Goal: Task Accomplishment & Management: Manage account settings

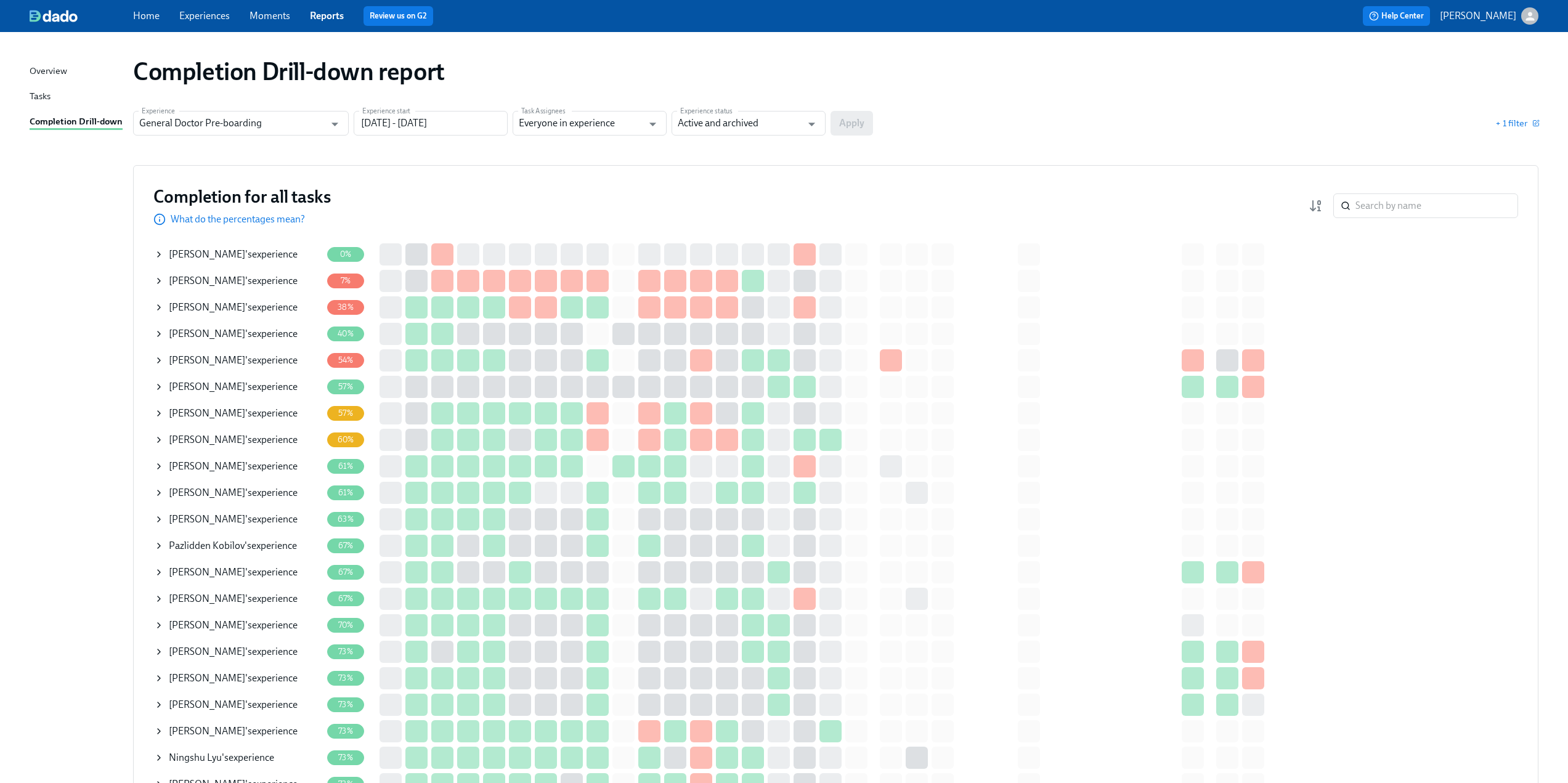
click at [157, 282] on icon at bounding box center [159, 281] width 10 height 10
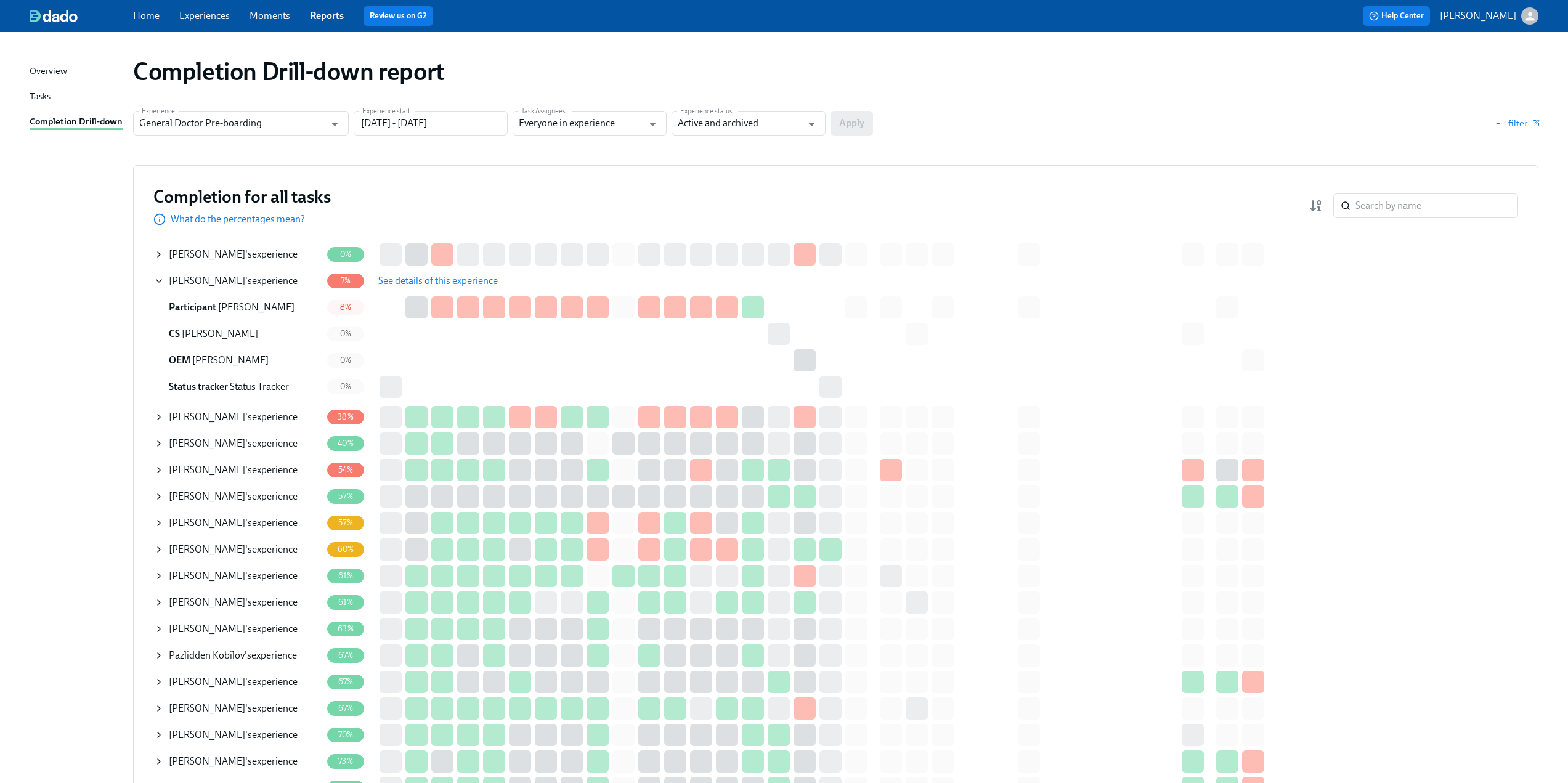
click at [420, 281] on span "See details of this experience" at bounding box center [438, 281] width 119 height 12
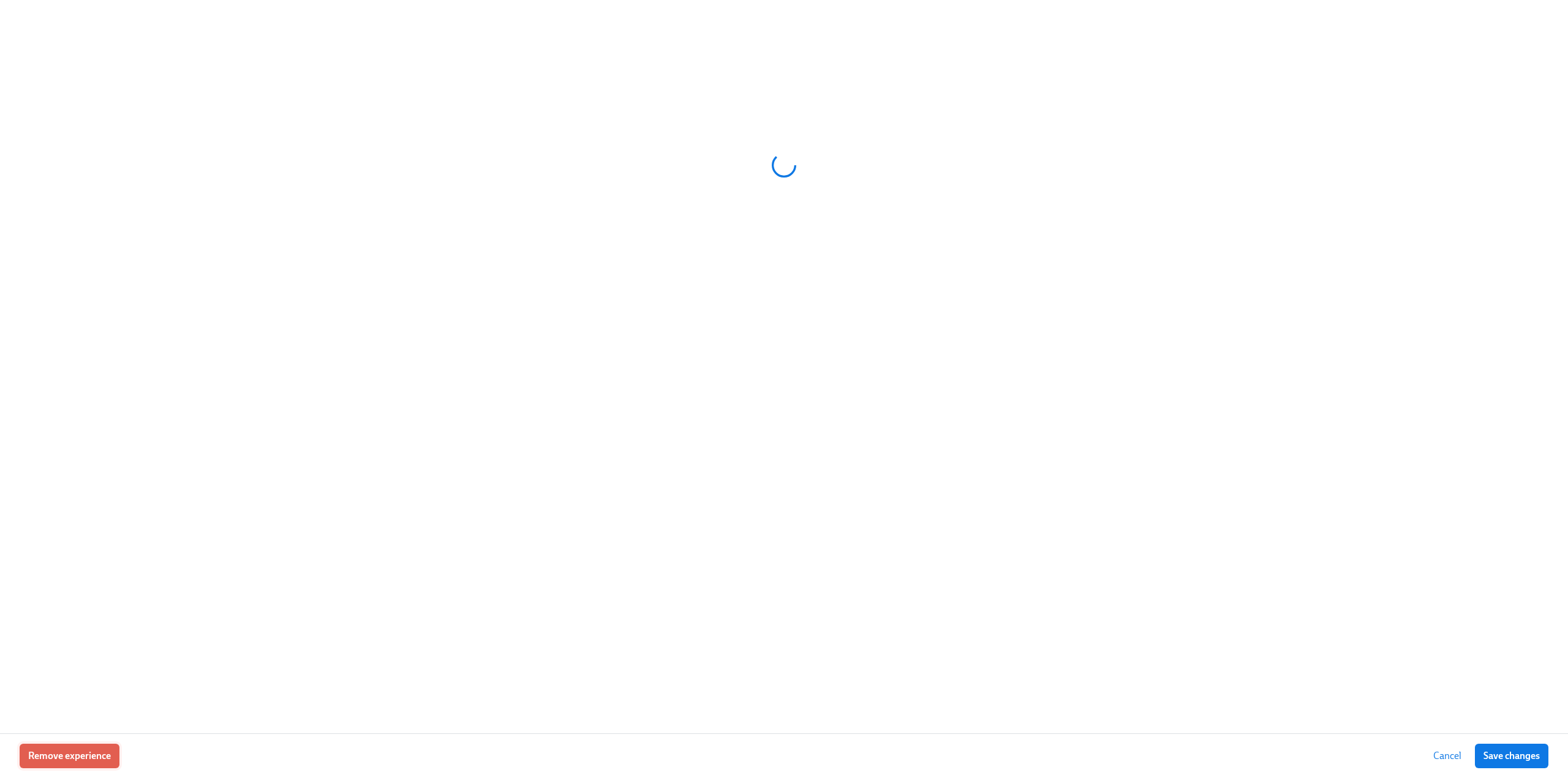
click at [72, 757] on span "Remove experience" at bounding box center [70, 755] width 83 height 12
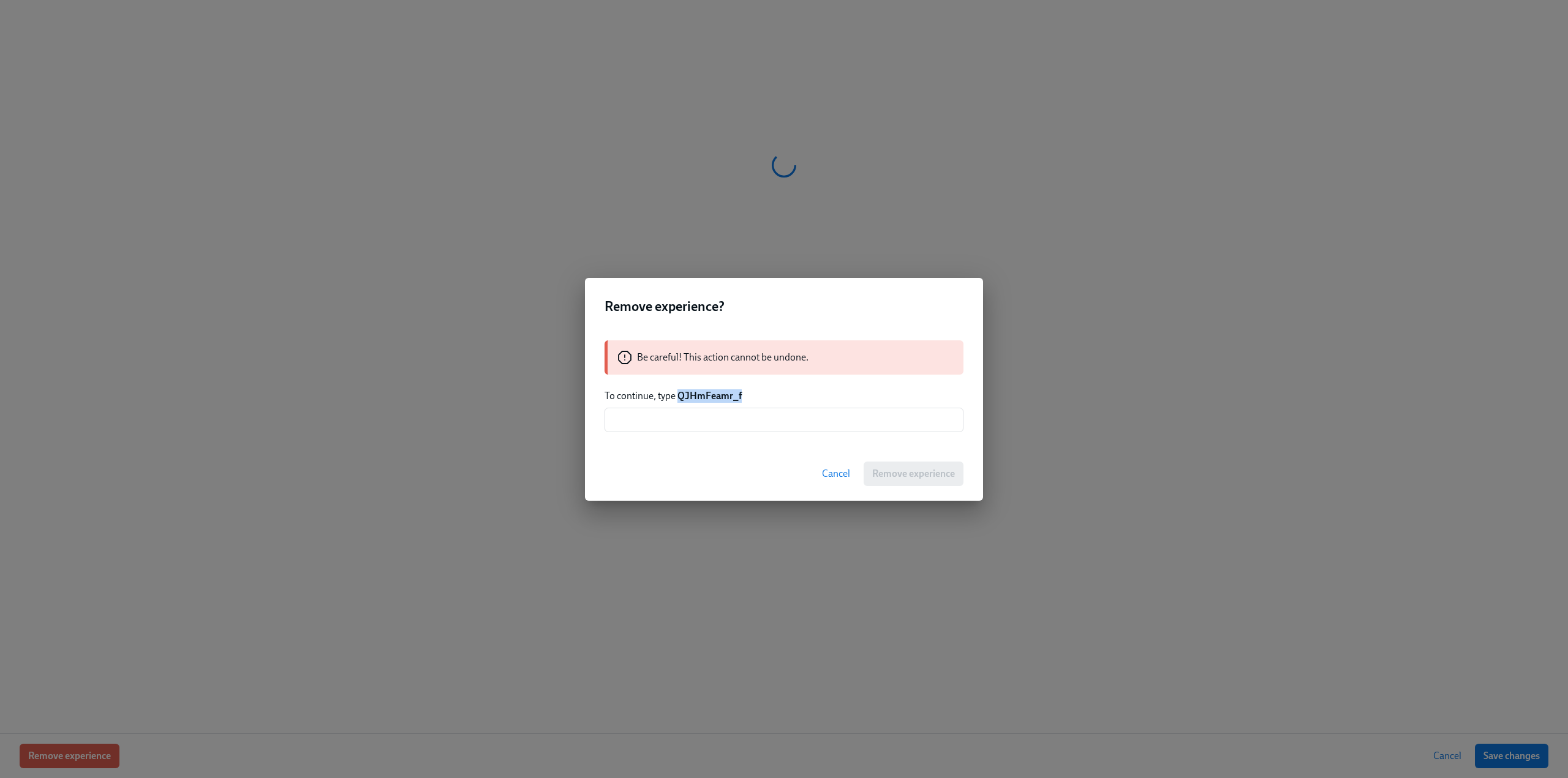
drag, startPoint x: 677, startPoint y: 396, endPoint x: 759, endPoint y: 401, distance: 82.2
click at [759, 401] on p "To continue, type QJHmFeamr_f" at bounding box center [783, 396] width 359 height 13
copy strong "QJHmFeamr_f"
click at [719, 426] on input "text" at bounding box center [783, 419] width 359 height 24
paste input "QJHmFeamr_f"
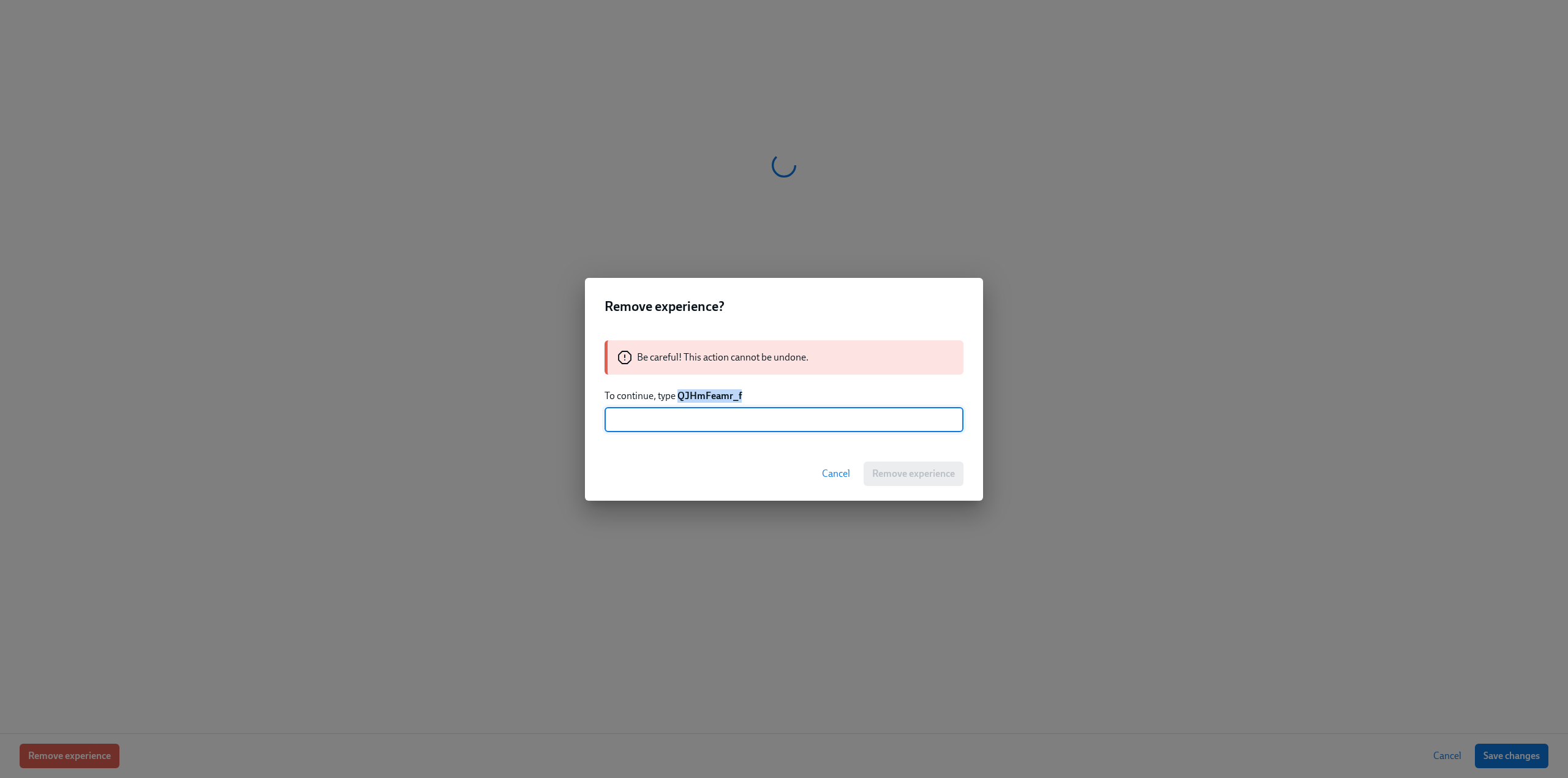
type input "QJHmFeamr_f"
click at [921, 471] on span "Remove experience" at bounding box center [913, 473] width 83 height 12
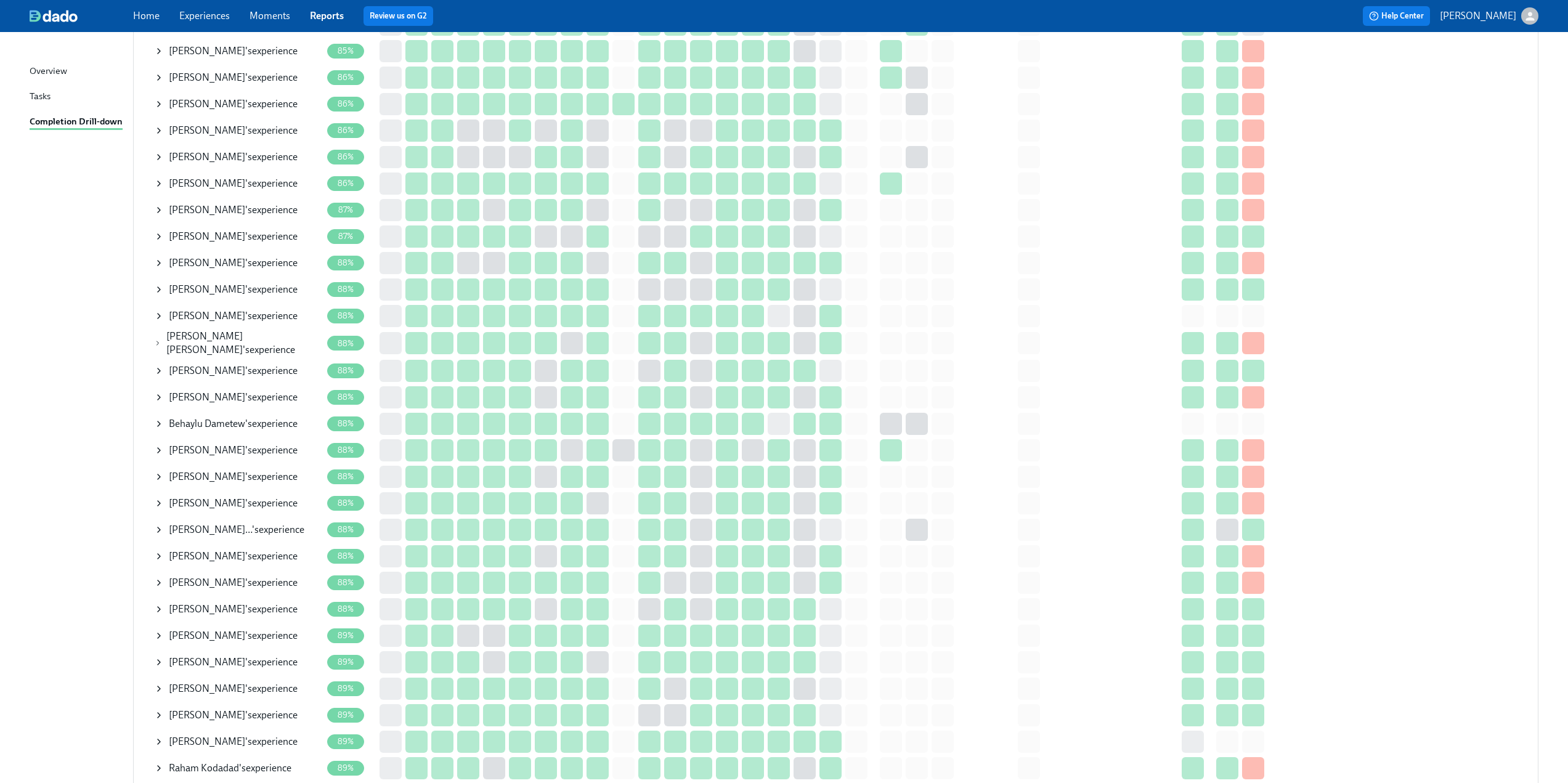
scroll to position [1972, 0]
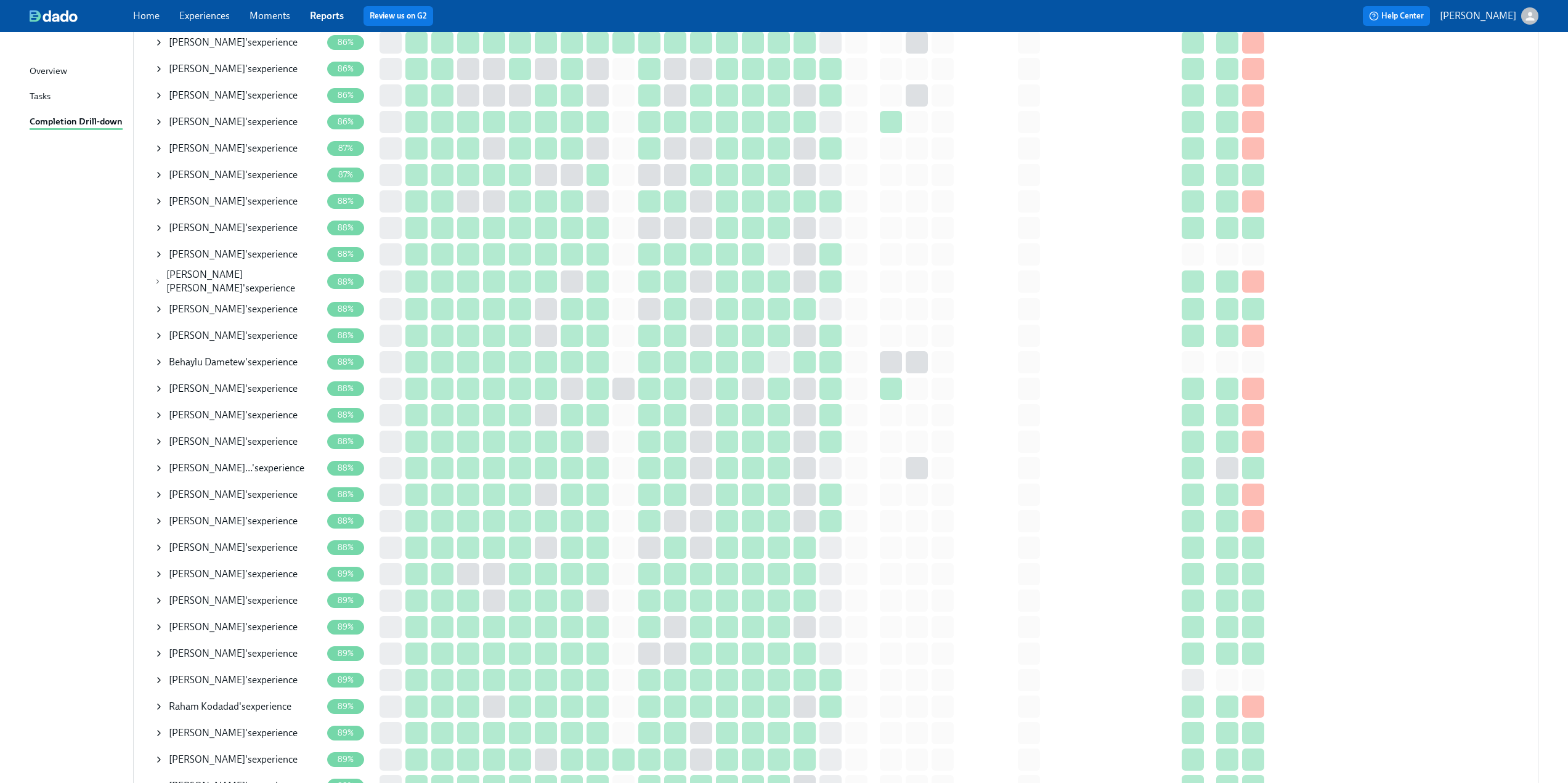
click at [159, 357] on icon at bounding box center [159, 362] width 10 height 10
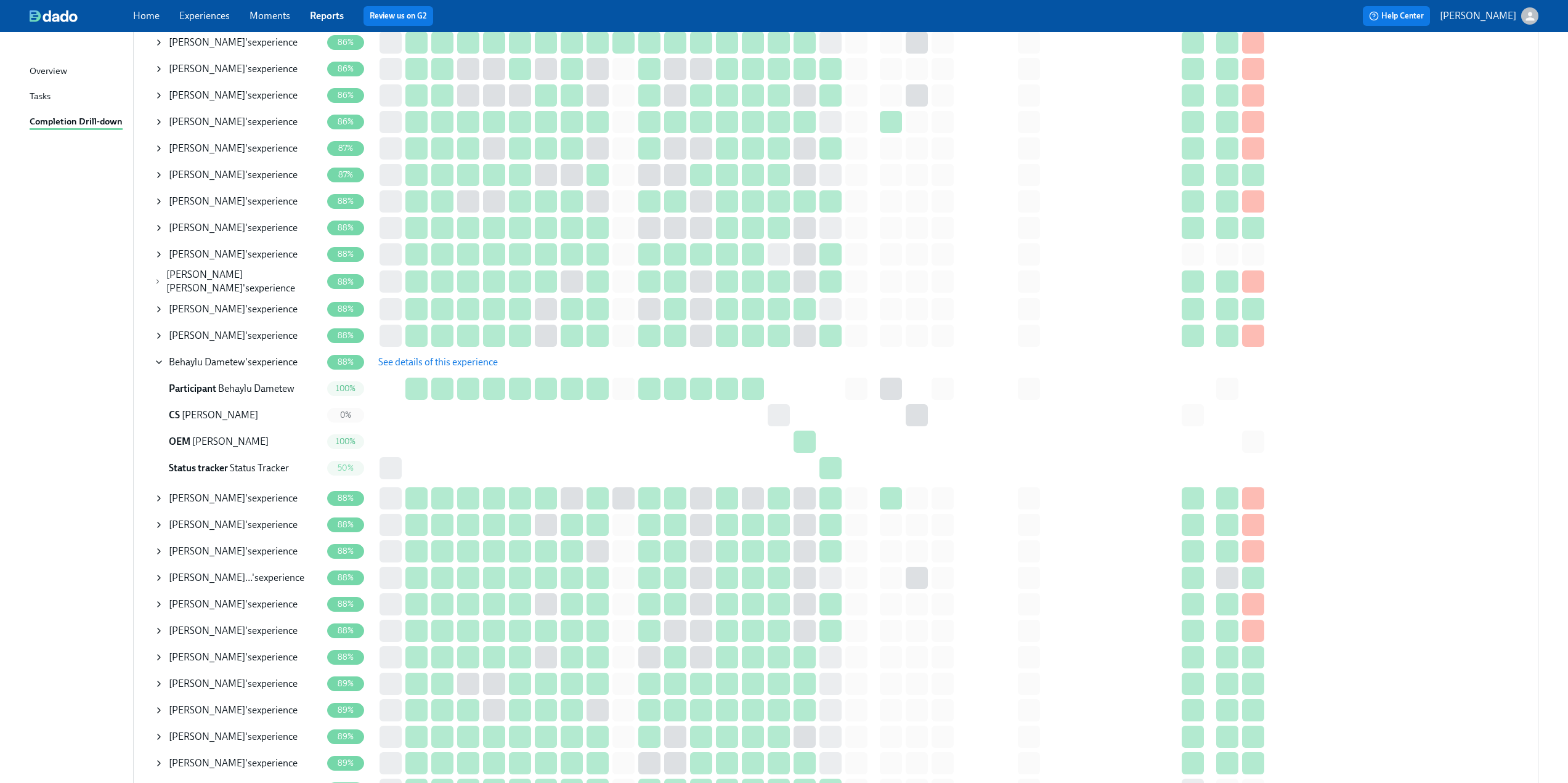
click at [420, 356] on span "See details of this experience" at bounding box center [438, 362] width 119 height 12
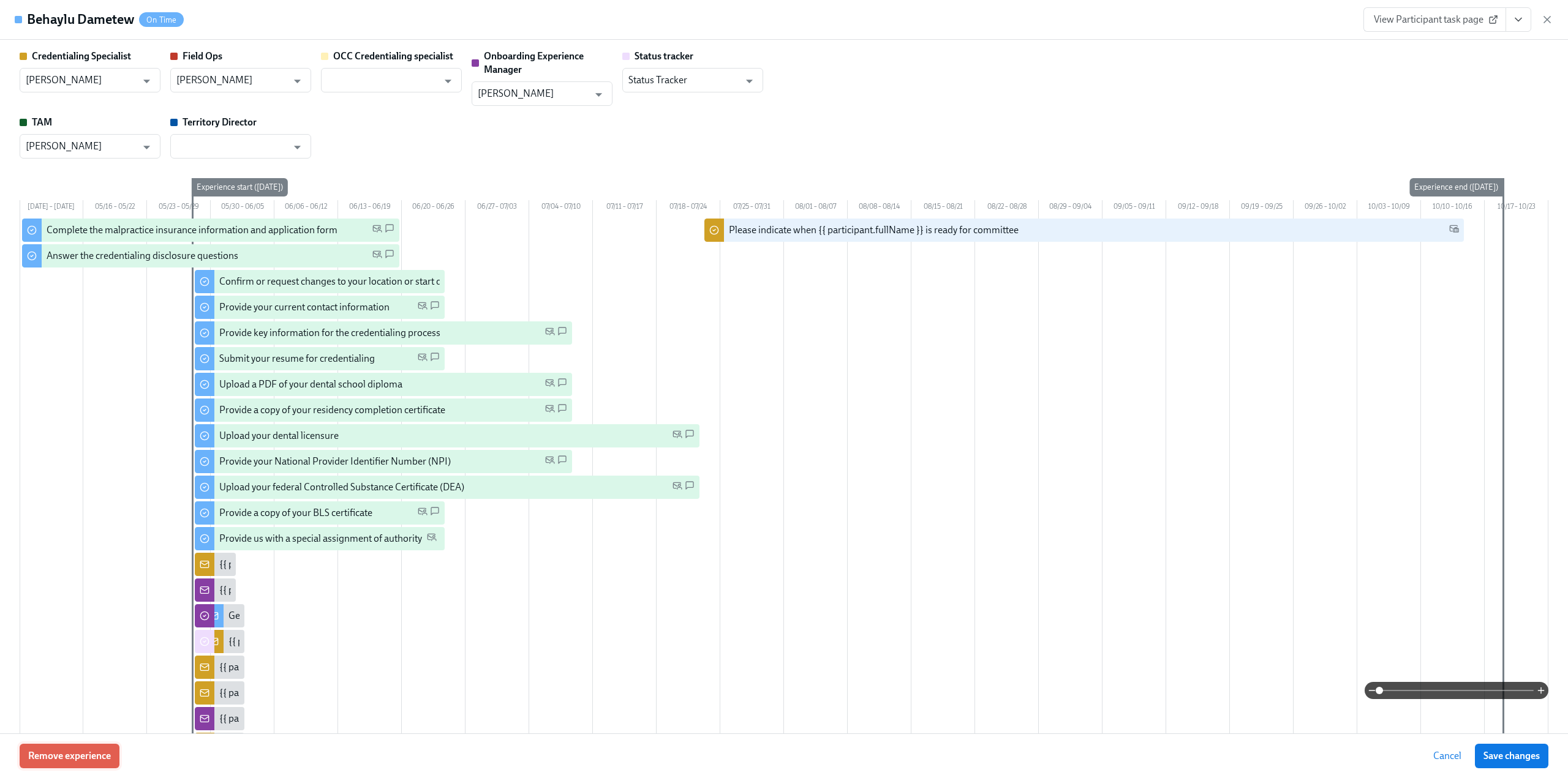
click at [93, 761] on span "Remove experience" at bounding box center [70, 755] width 83 height 12
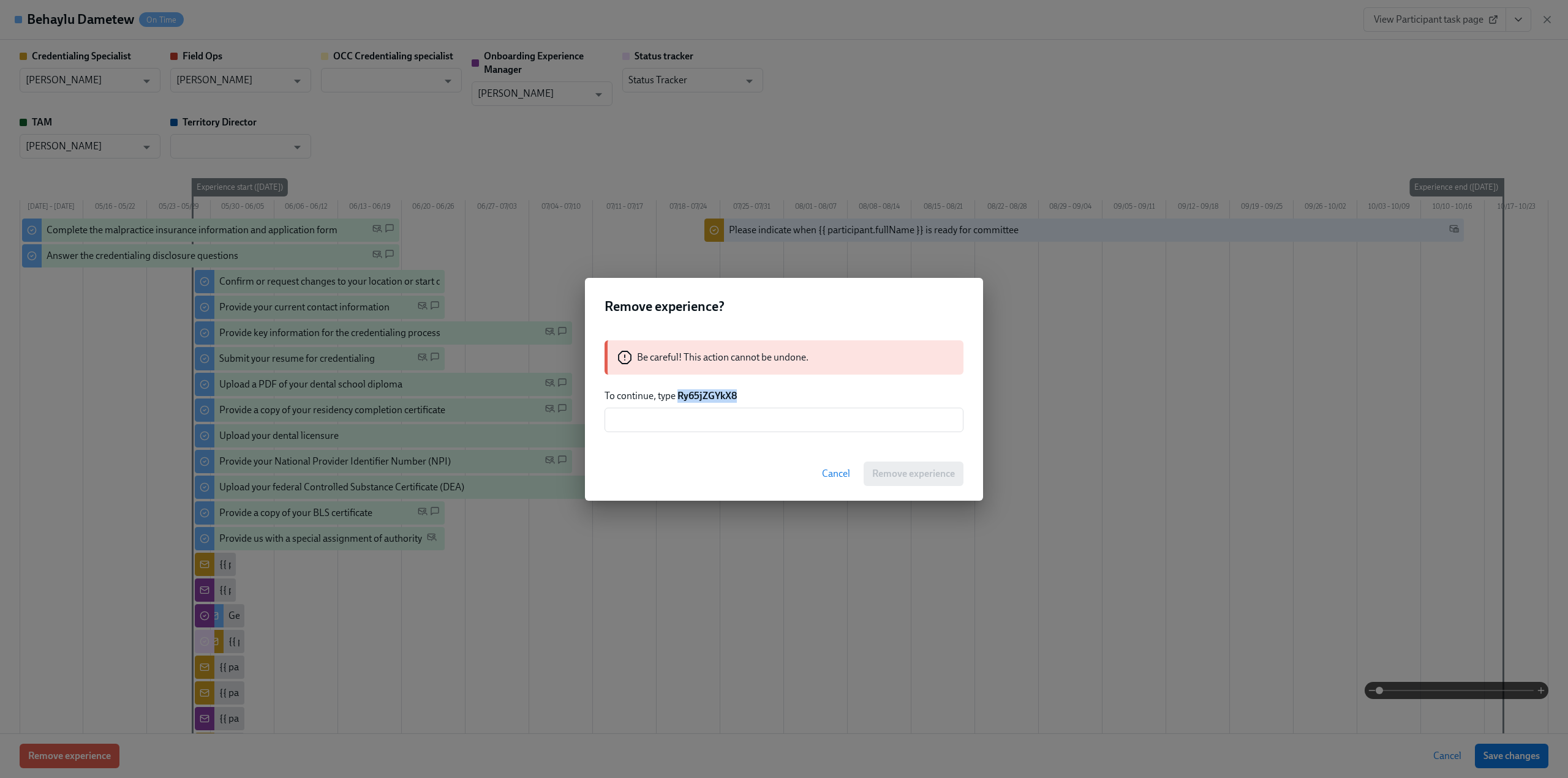
drag, startPoint x: 679, startPoint y: 396, endPoint x: 739, endPoint y: 396, distance: 60.0
click at [739, 396] on p "To continue, type Ry65jZGYkX8" at bounding box center [783, 396] width 359 height 13
copy strong "Ry65jZGYkX8"
click at [735, 414] on input "text" at bounding box center [783, 419] width 359 height 24
paste input "Ry65jZGYkX8"
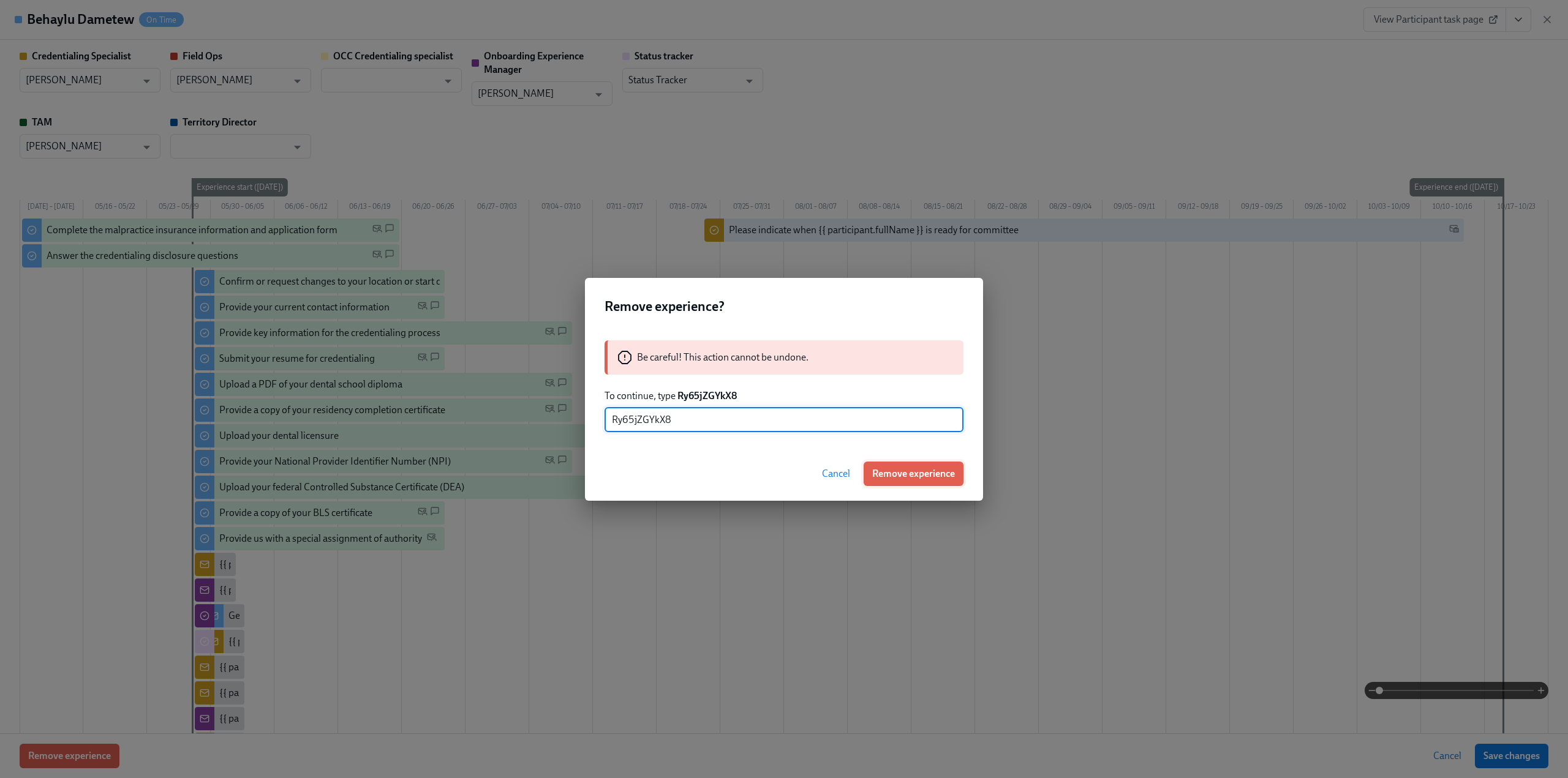
type input "Ry65jZGYkX8"
click at [897, 468] on span "Remove experience" at bounding box center [913, 473] width 83 height 12
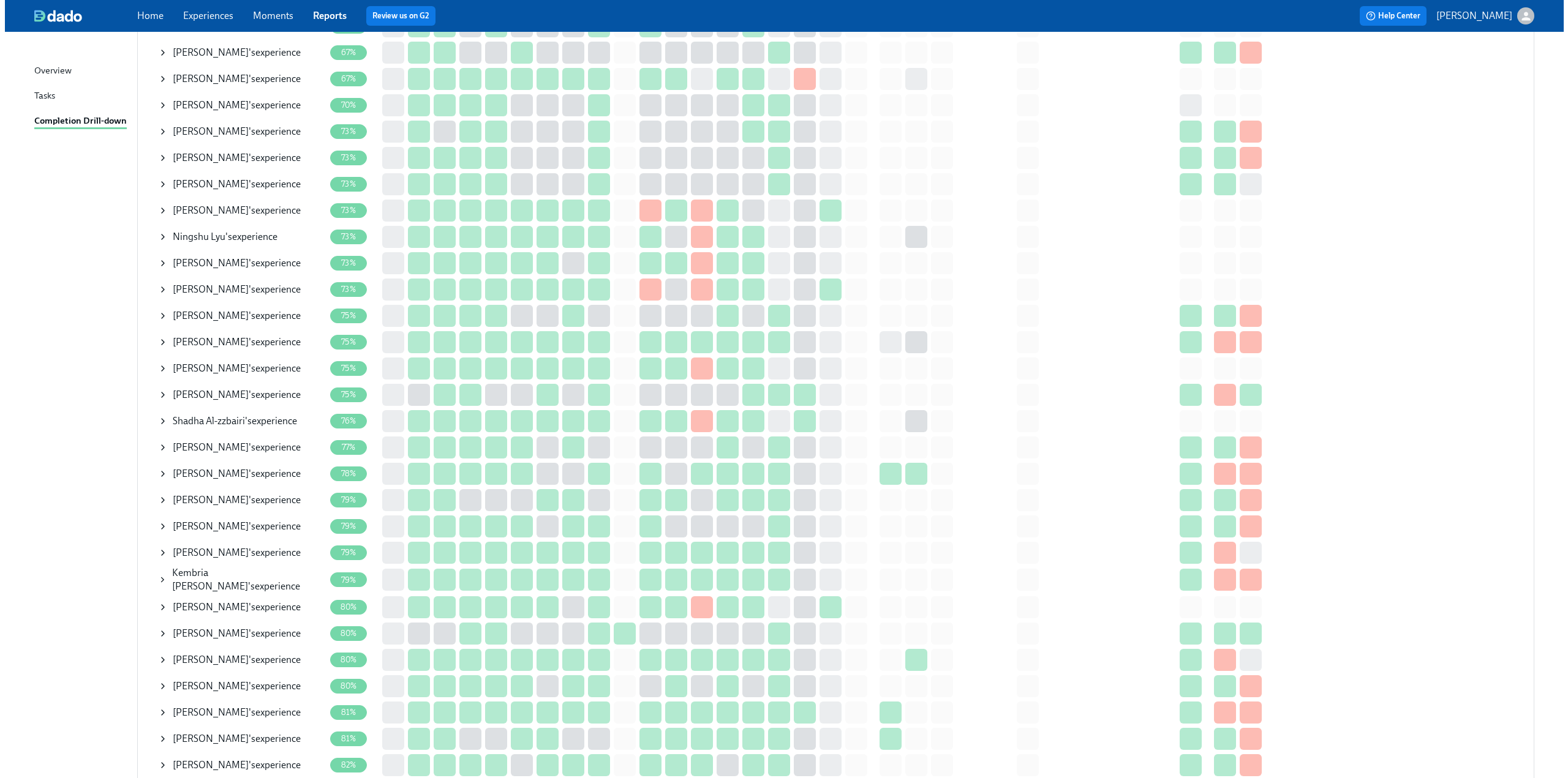
scroll to position [551, 0]
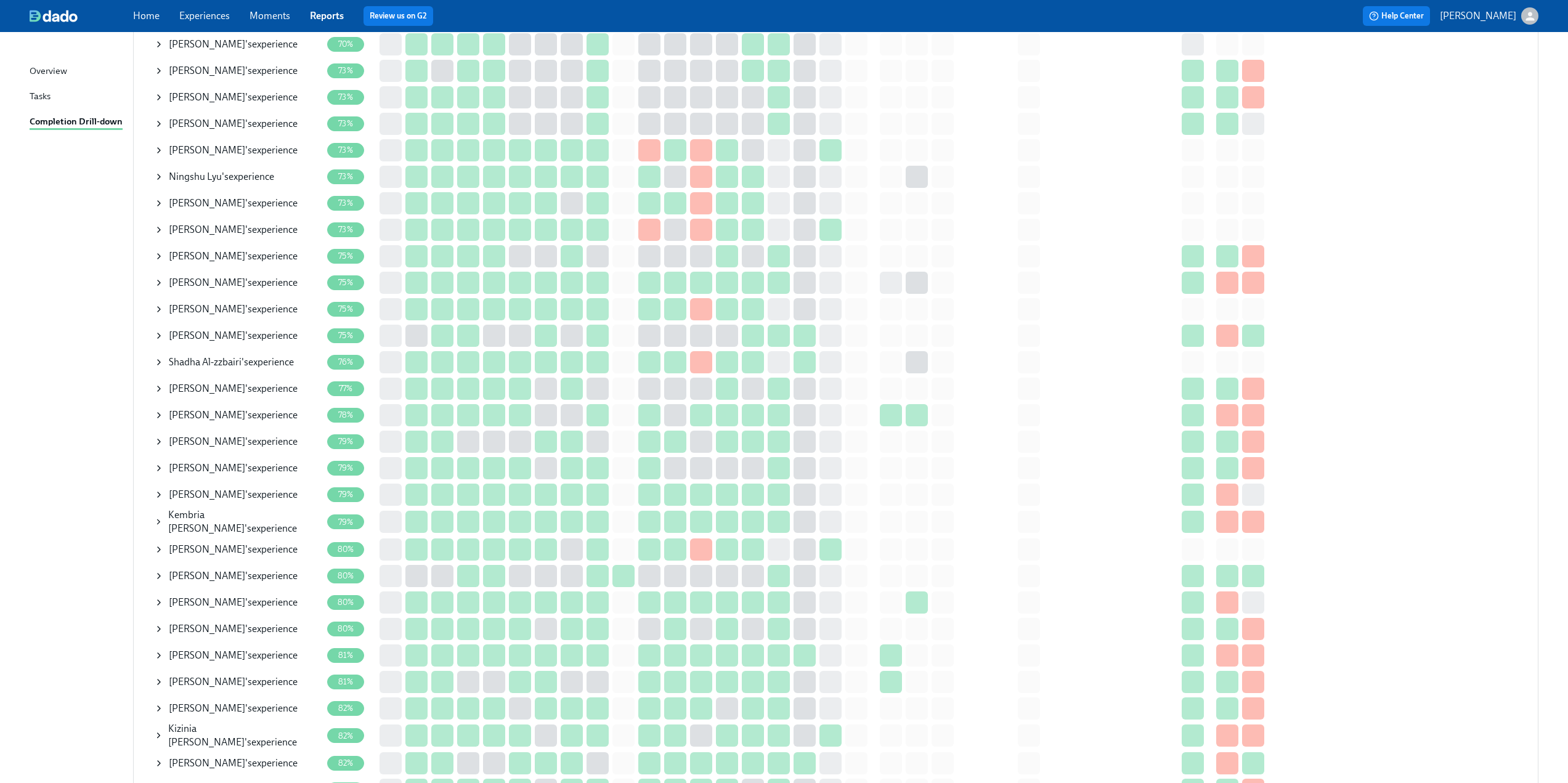
click at [158, 150] on icon at bounding box center [159, 150] width 10 height 10
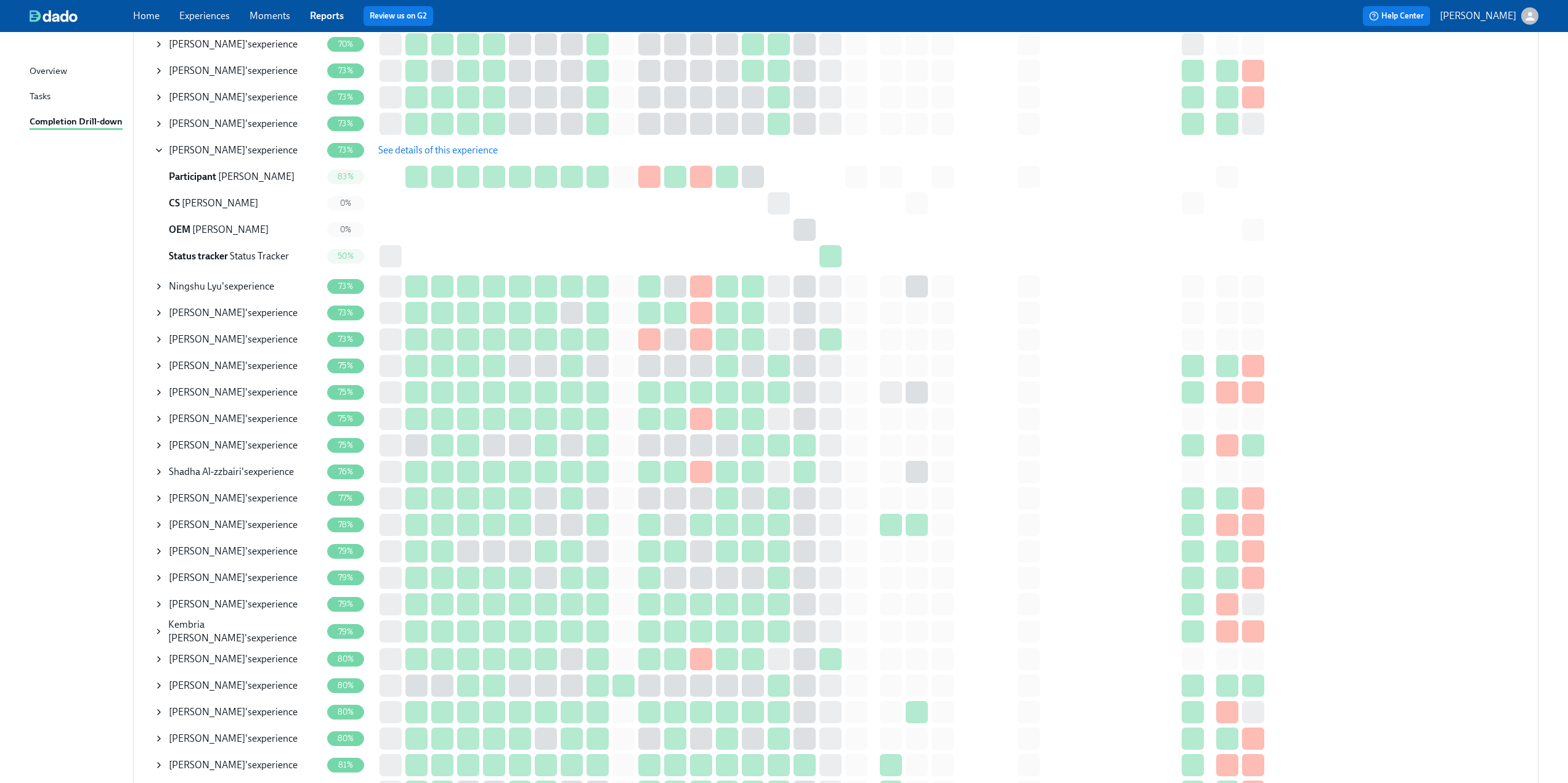
click at [413, 154] on span "See details of this experience" at bounding box center [438, 150] width 119 height 12
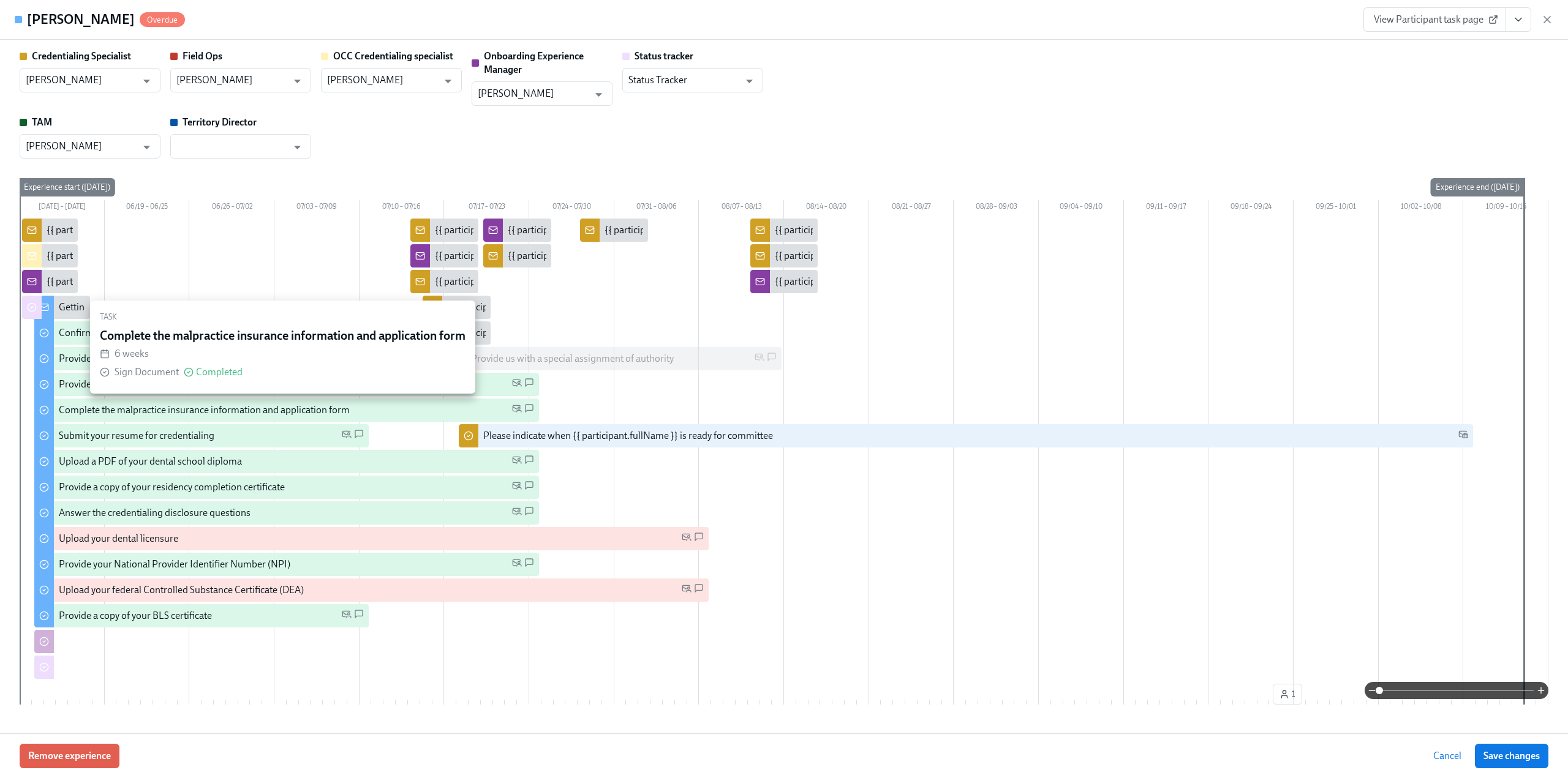
type input "[PERSON_NAME]"
type input "Status Tracker"
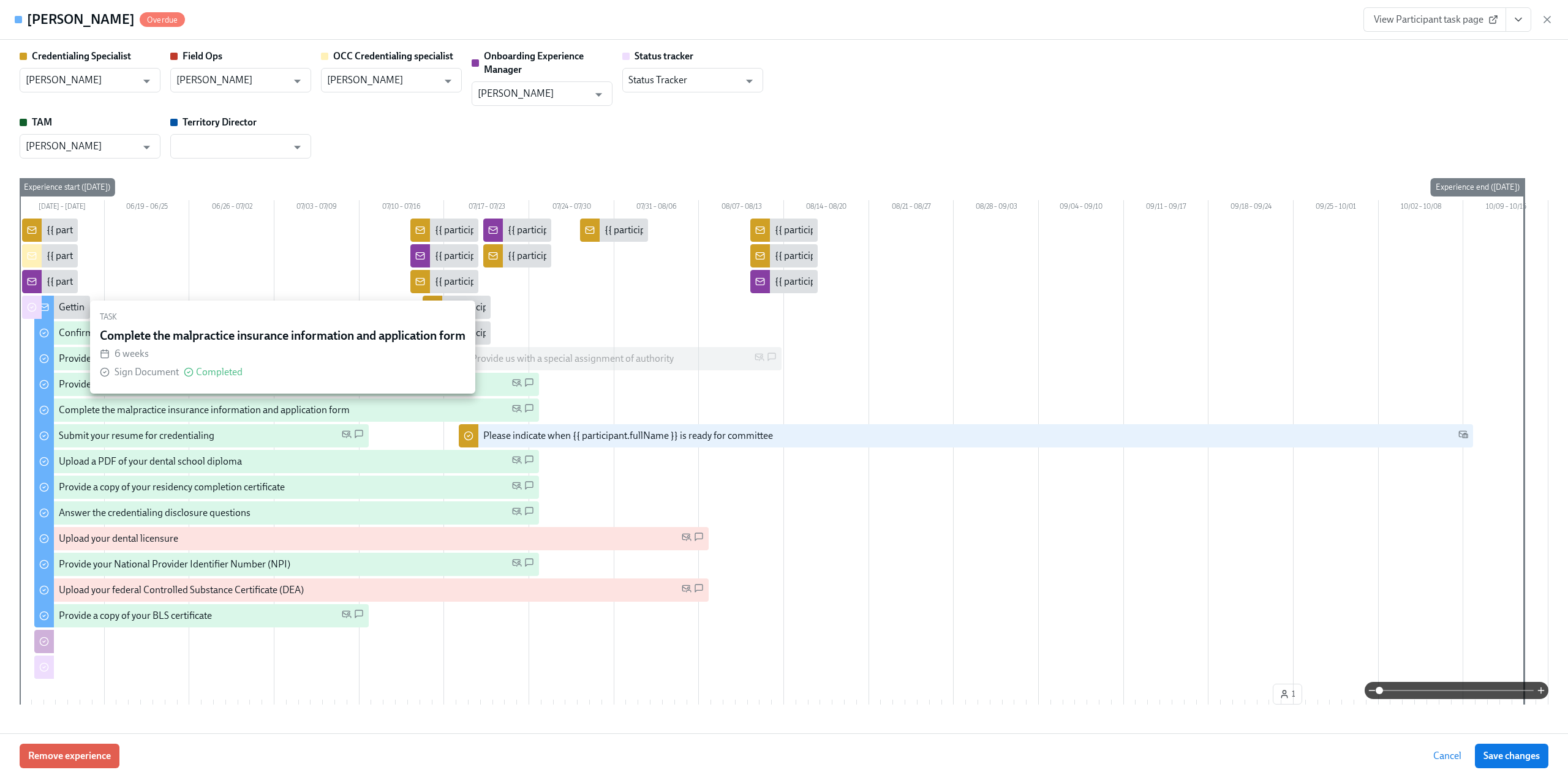
type input "[PERSON_NAME]"
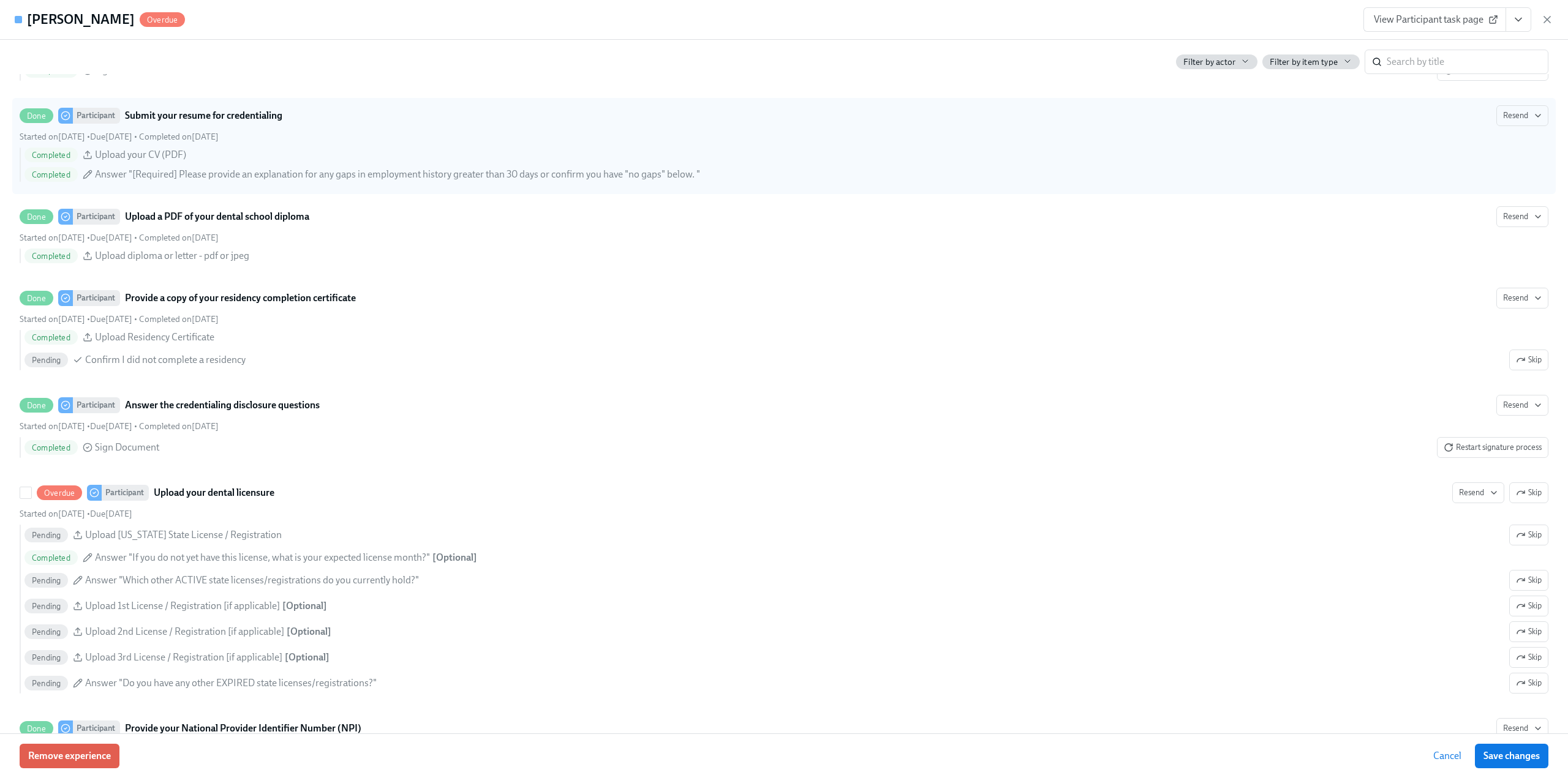
scroll to position [1653, 0]
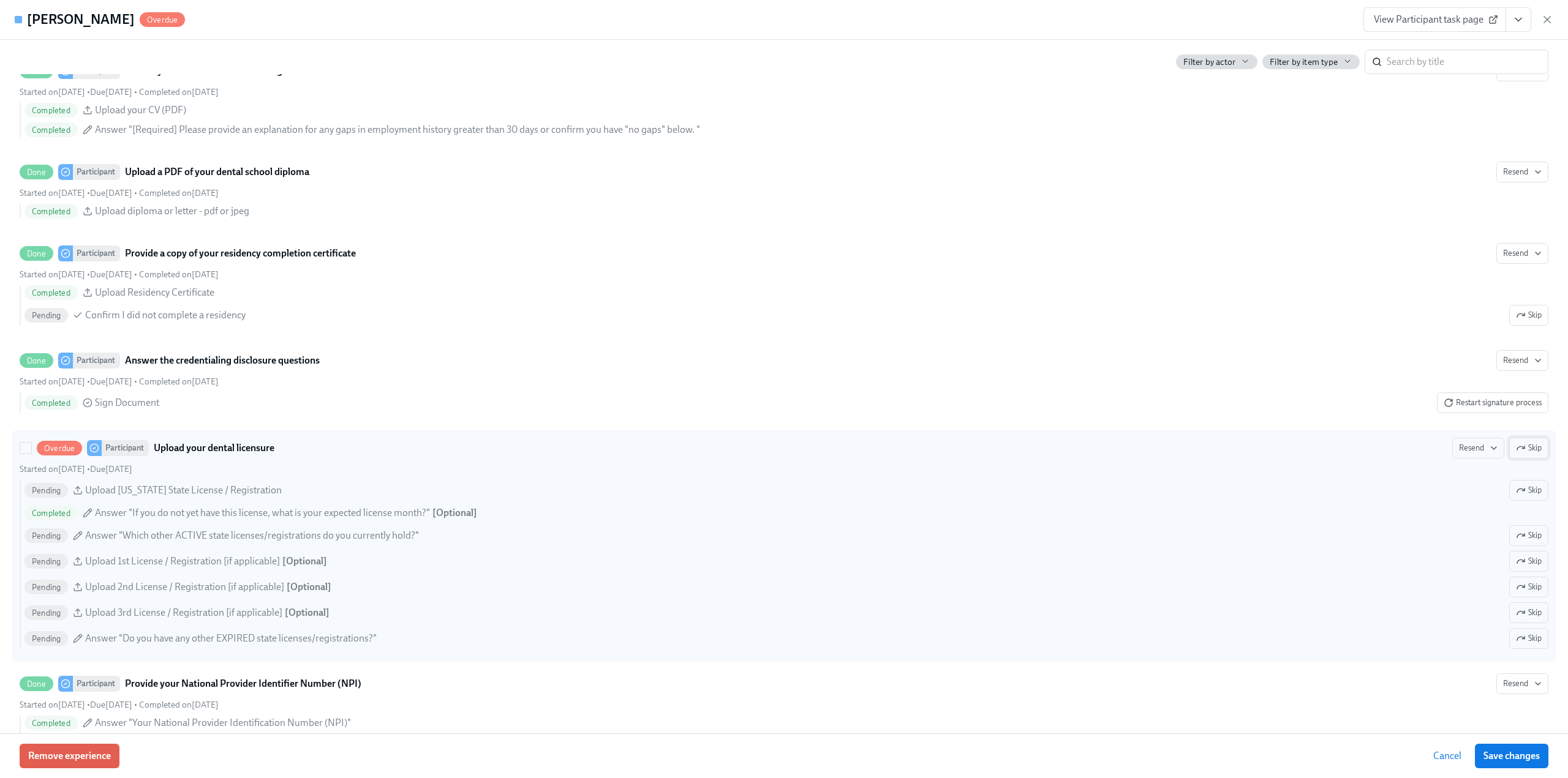
click at [1516, 445] on icon "button" at bounding box center [1521, 448] width 10 height 10
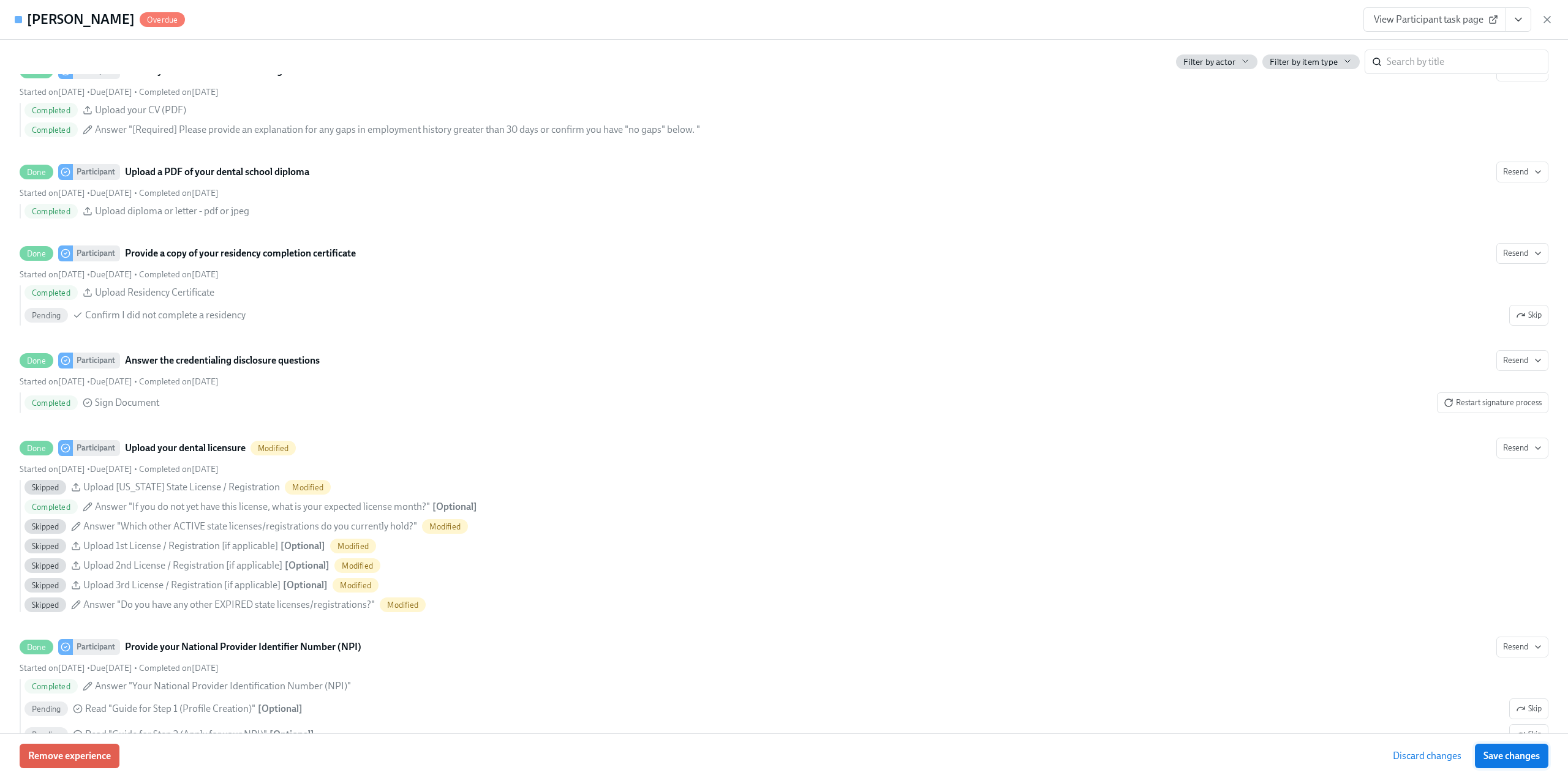
click at [1487, 753] on span "Save changes" at bounding box center [1511, 755] width 57 height 12
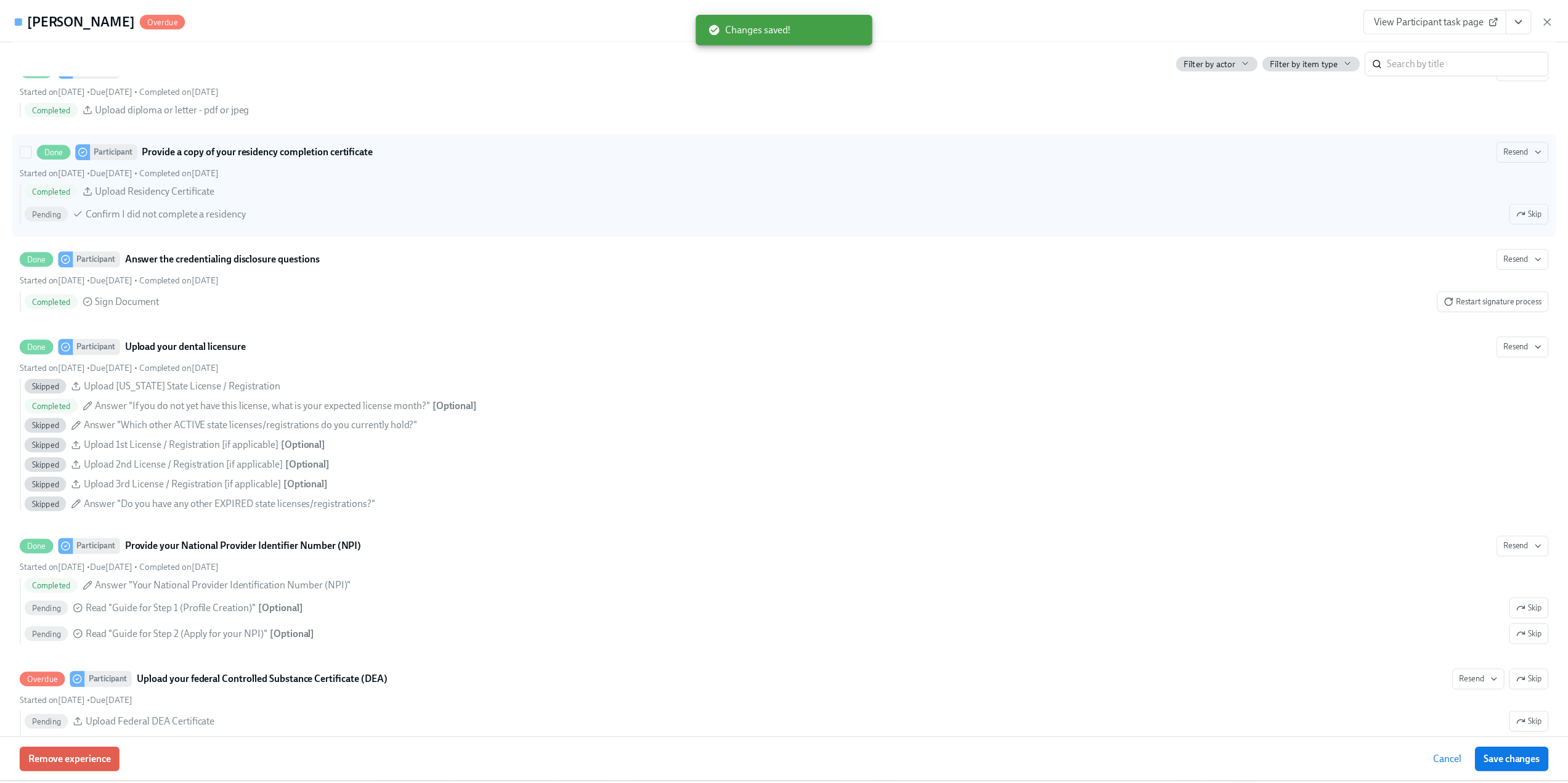
scroll to position [1725, 0]
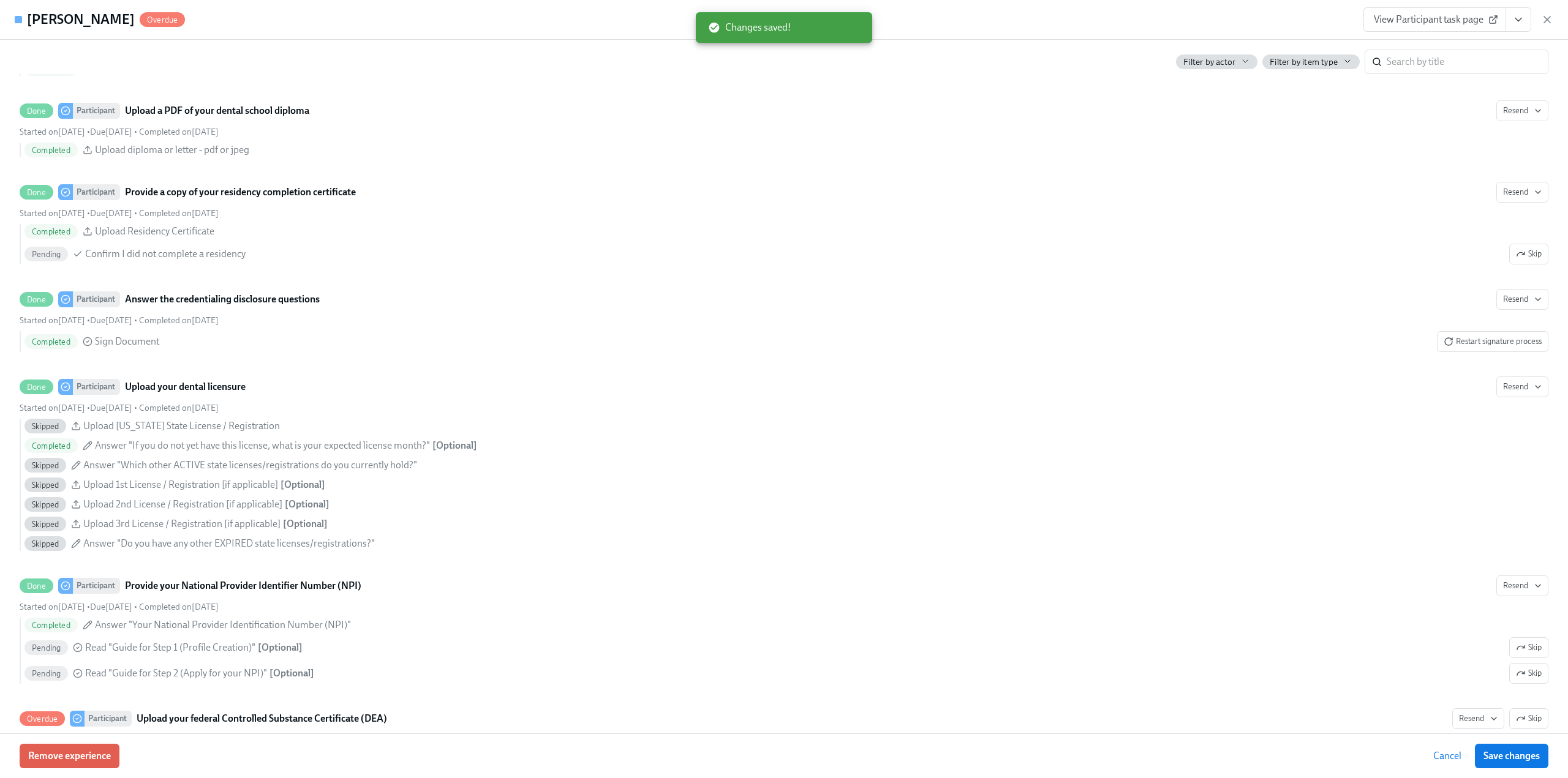
click at [1545, 21] on icon "button" at bounding box center [1547, 19] width 6 height 6
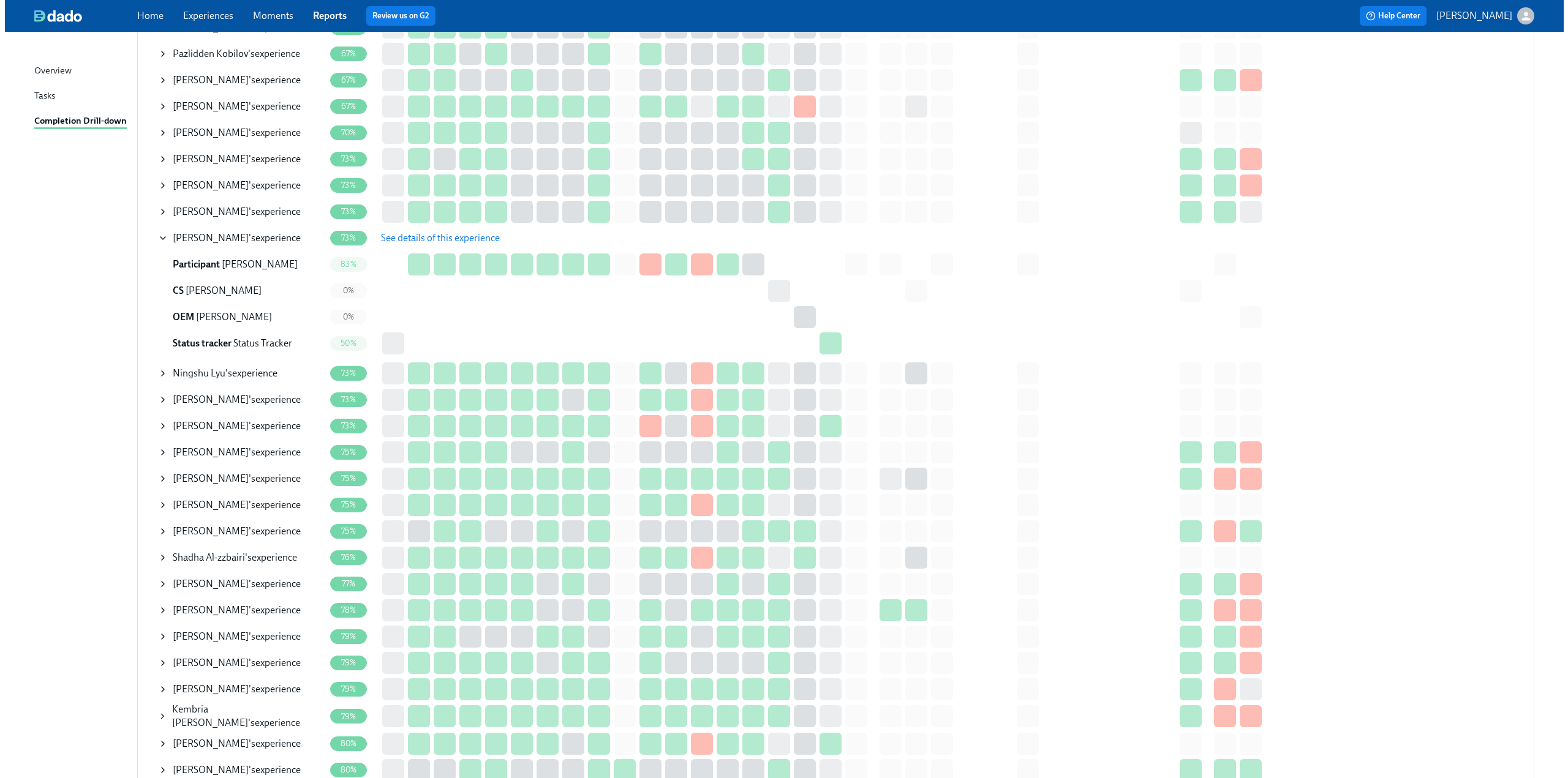
scroll to position [490, 0]
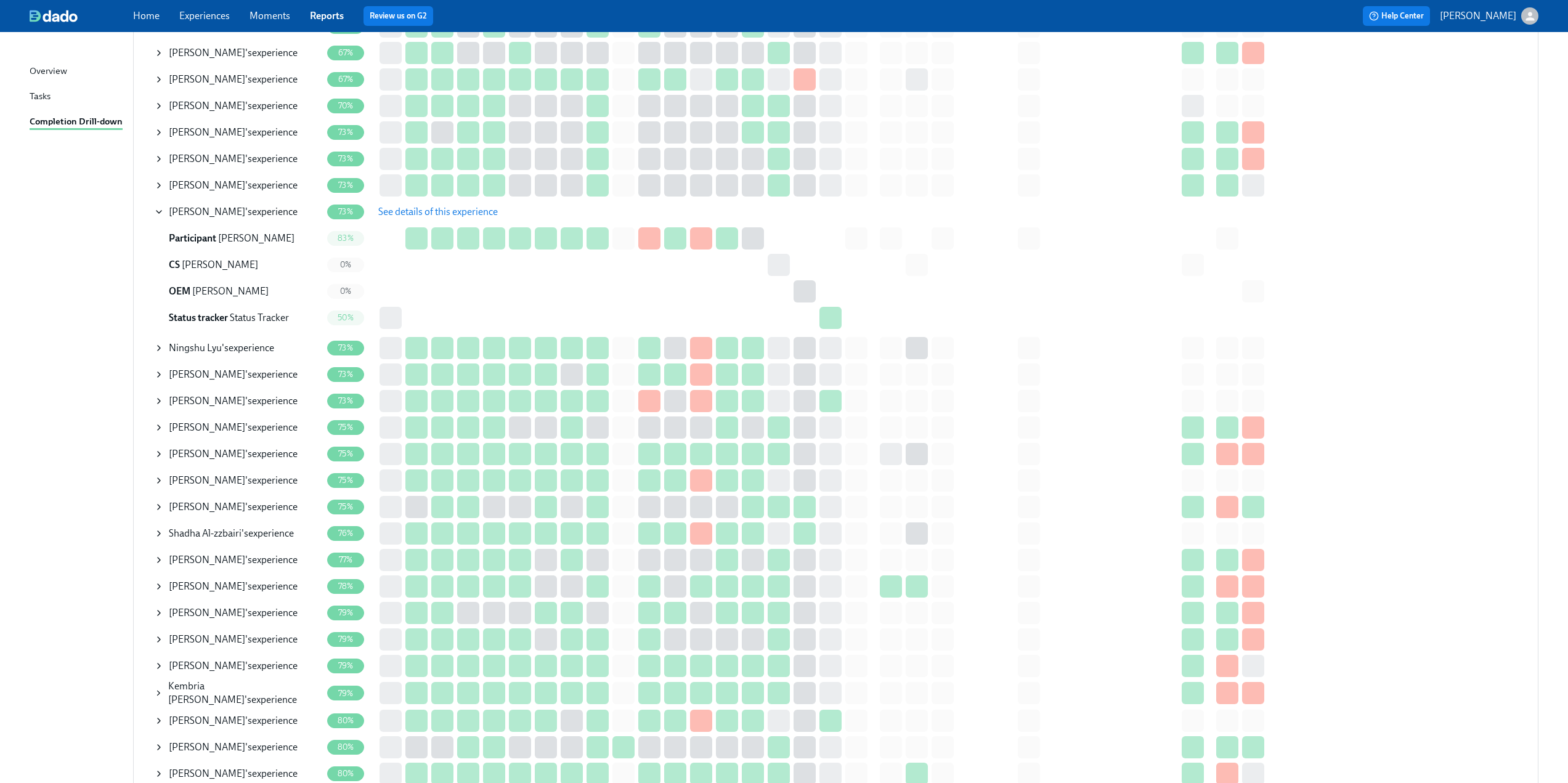
click at [159, 401] on icon at bounding box center [159, 401] width 10 height 10
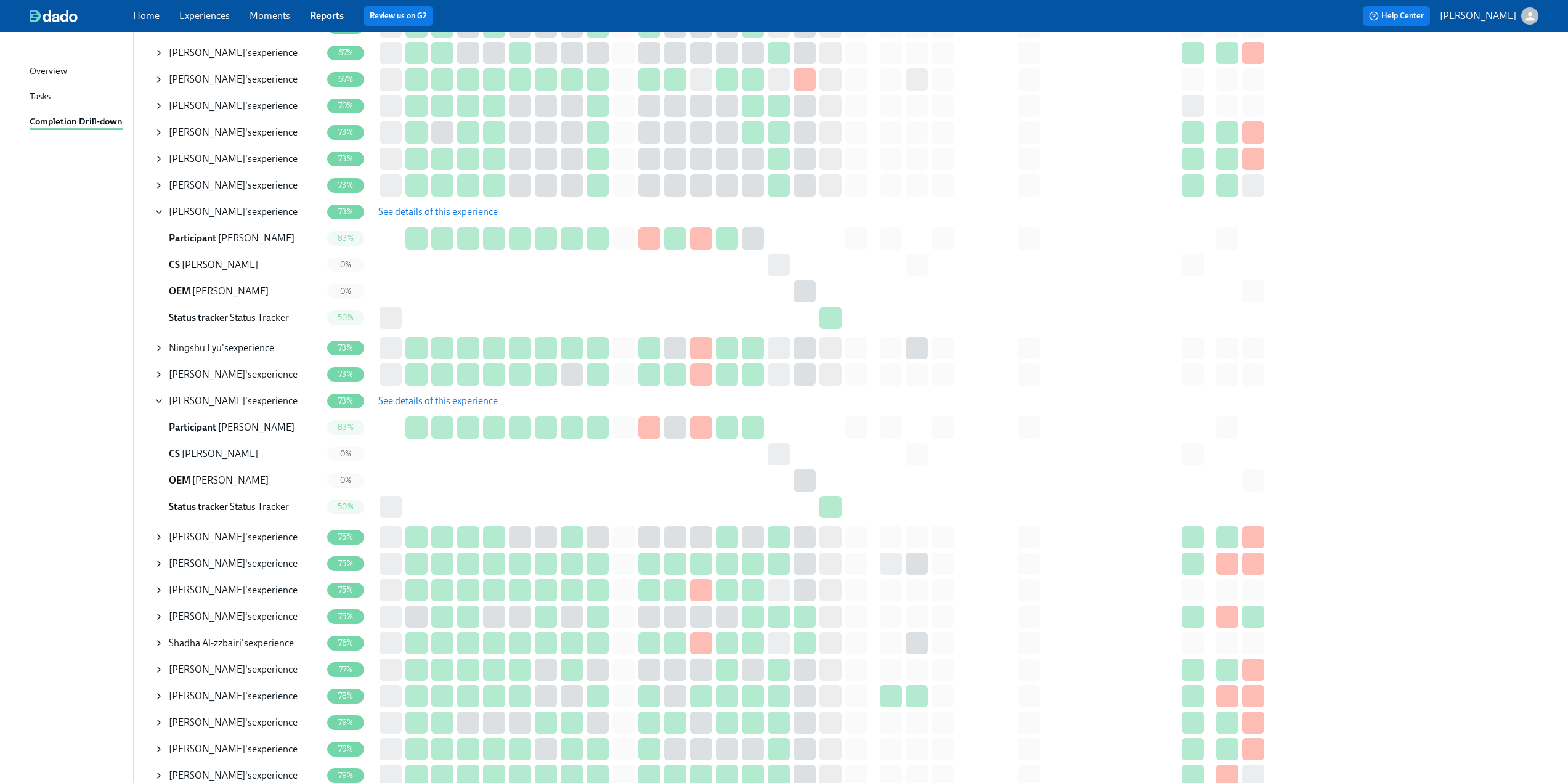
click at [401, 398] on span "See details of this experience" at bounding box center [438, 401] width 119 height 12
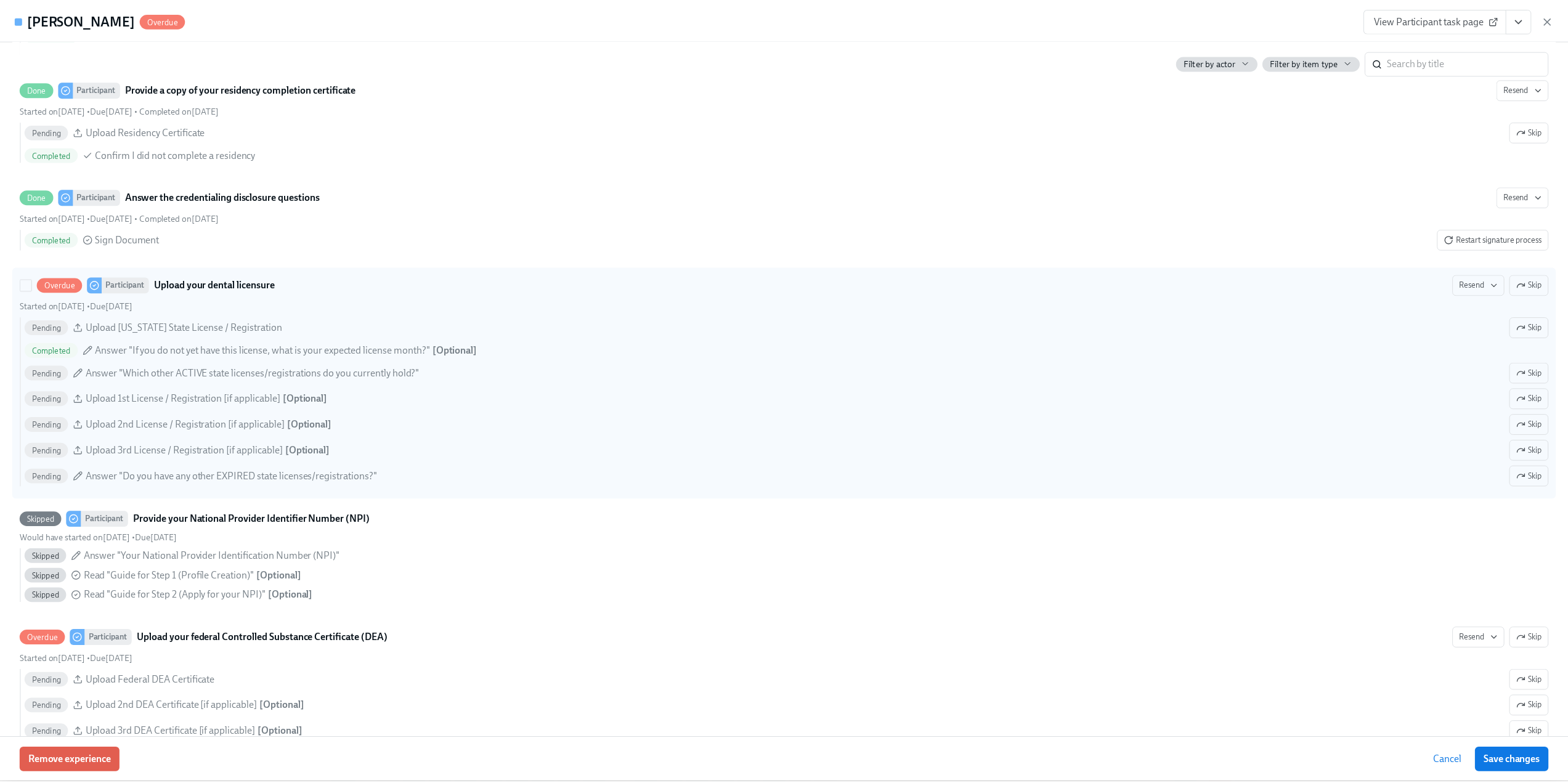
scroll to position [2156, 0]
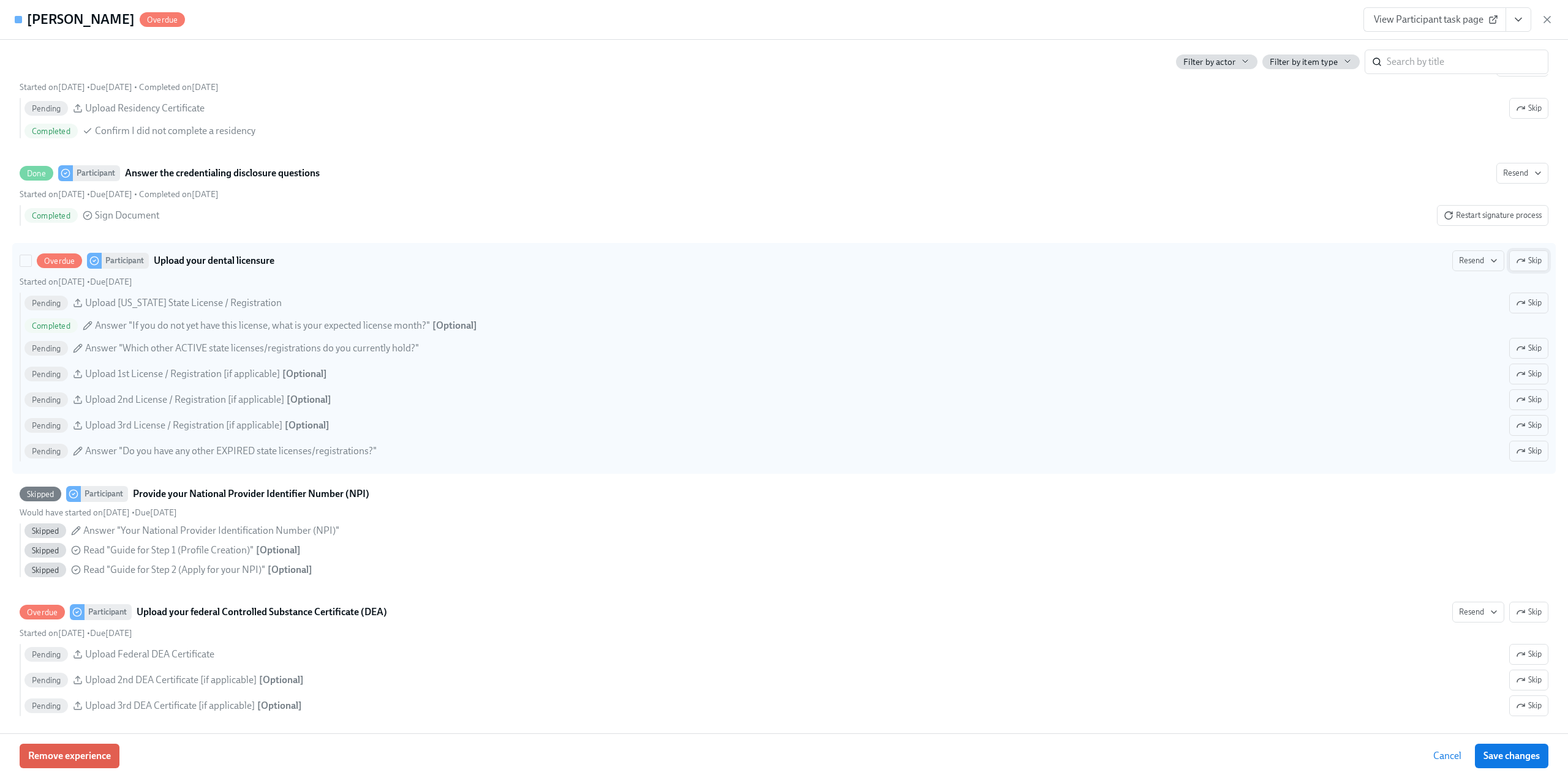
click at [1516, 259] on icon "button" at bounding box center [1521, 261] width 10 height 10
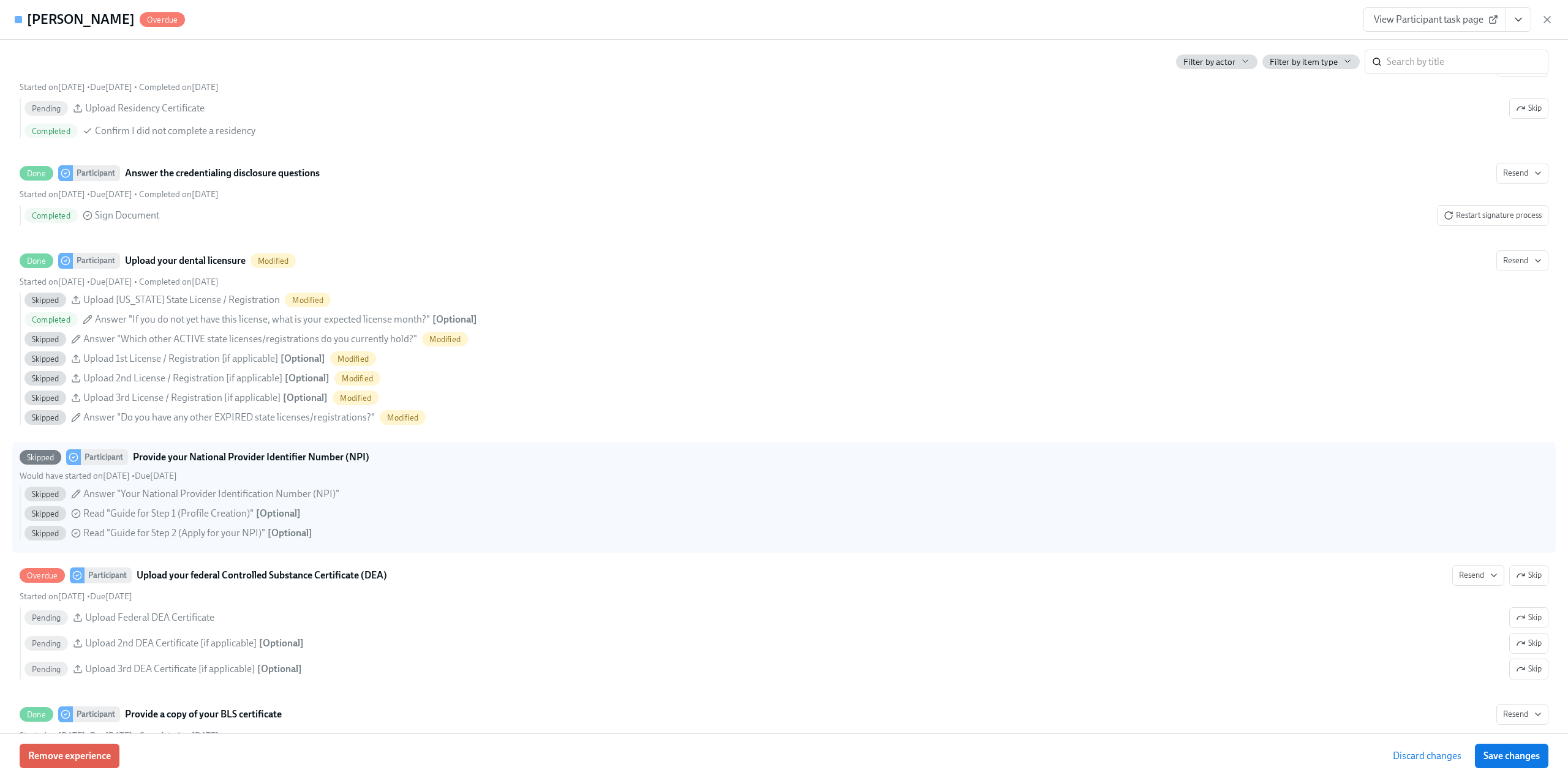
drag, startPoint x: 1505, startPoint y: 759, endPoint x: 449, endPoint y: 454, distance: 1099.2
click at [1505, 760] on span "Save changes" at bounding box center [1511, 755] width 57 height 12
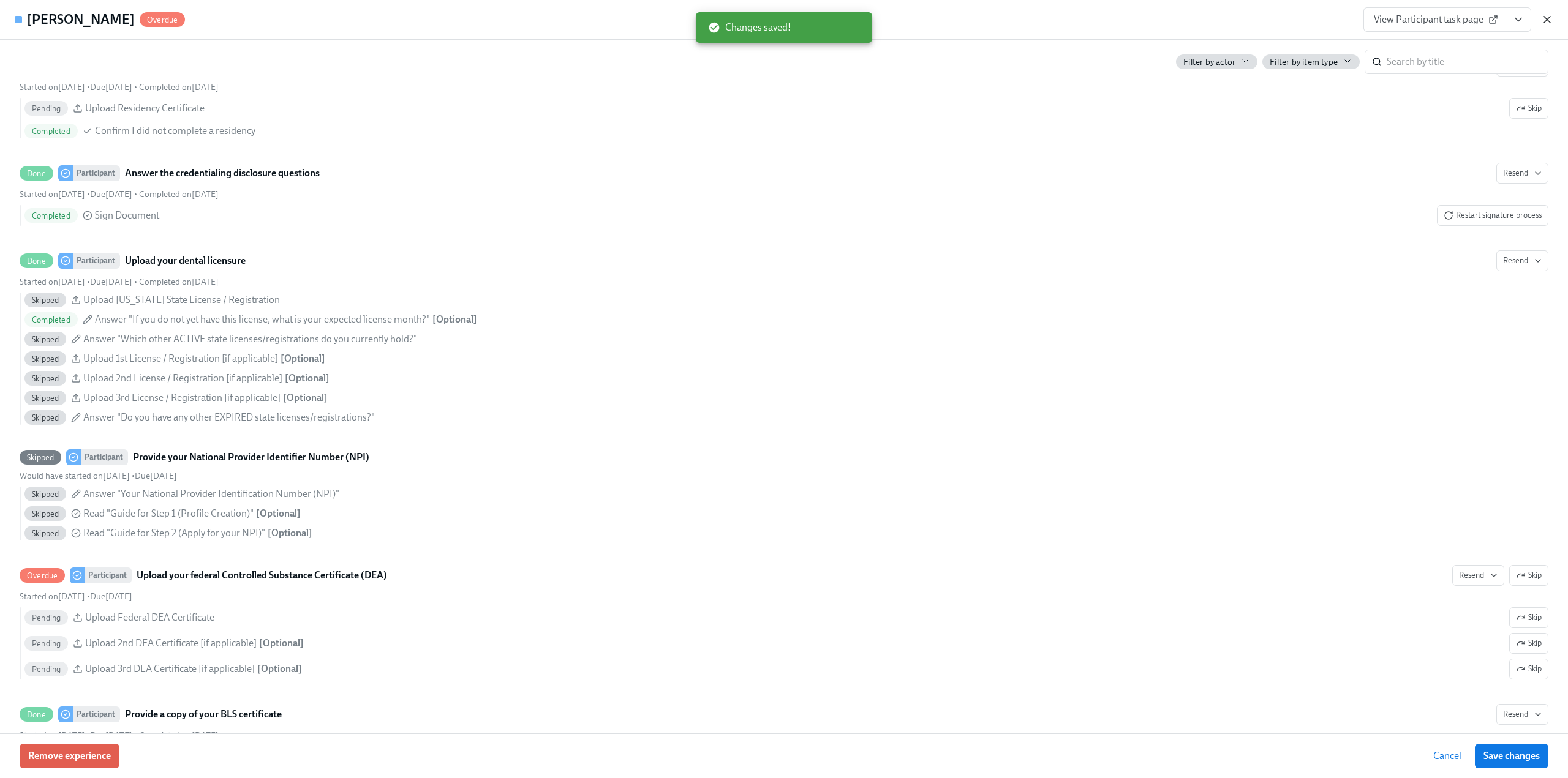
click at [1542, 21] on icon "button" at bounding box center [1547, 19] width 12 height 12
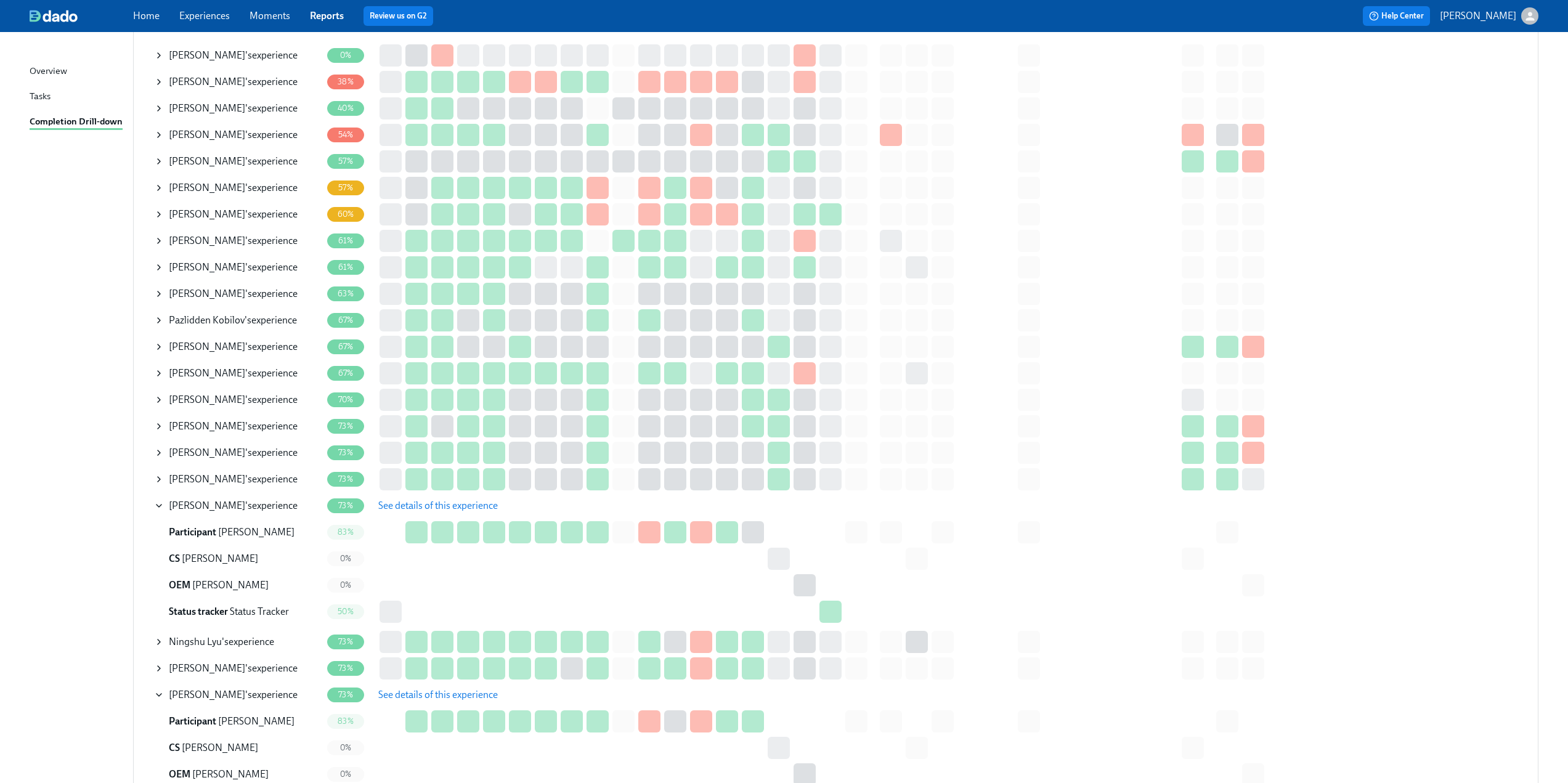
scroll to position [0, 0]
